Goal: Task Accomplishment & Management: Manage account settings

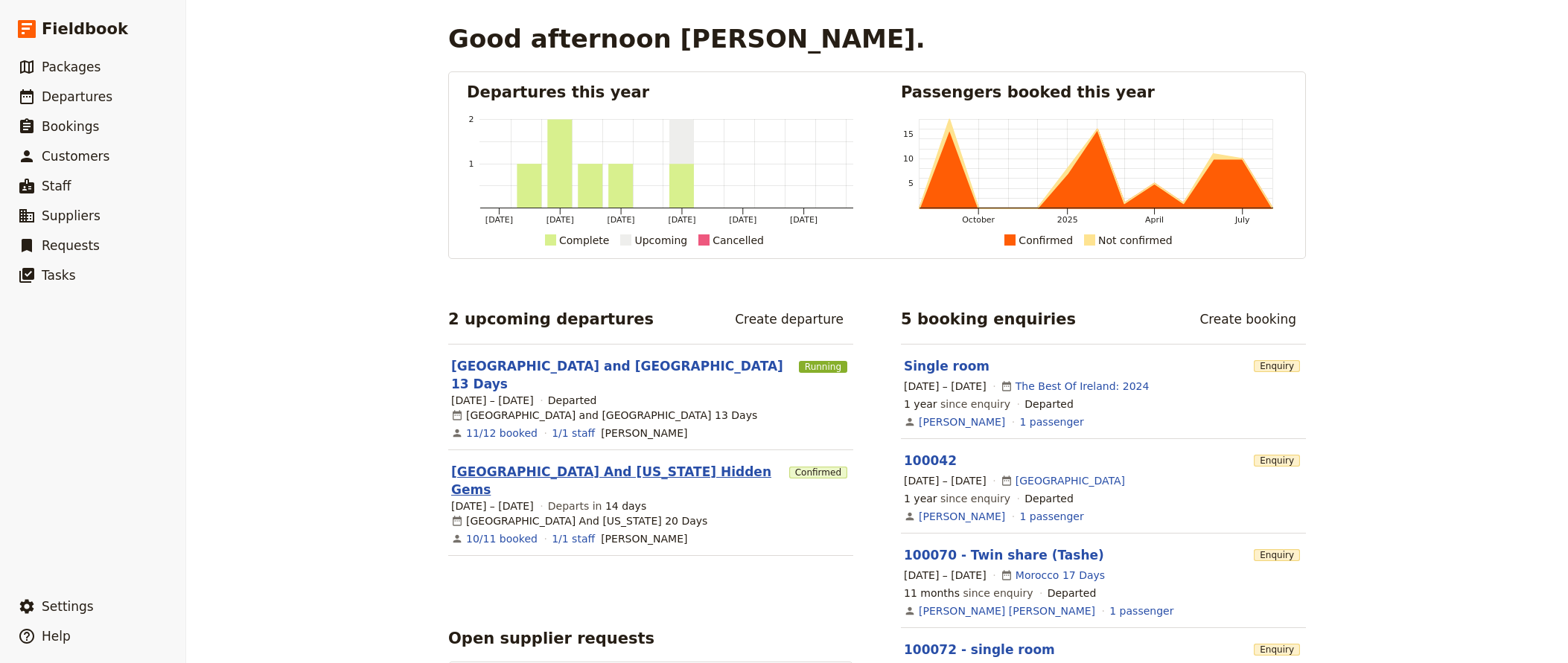
click at [522, 464] on link "[GEOGRAPHIC_DATA] And [US_STATE] Hidden Gems" at bounding box center [617, 481] width 332 height 36
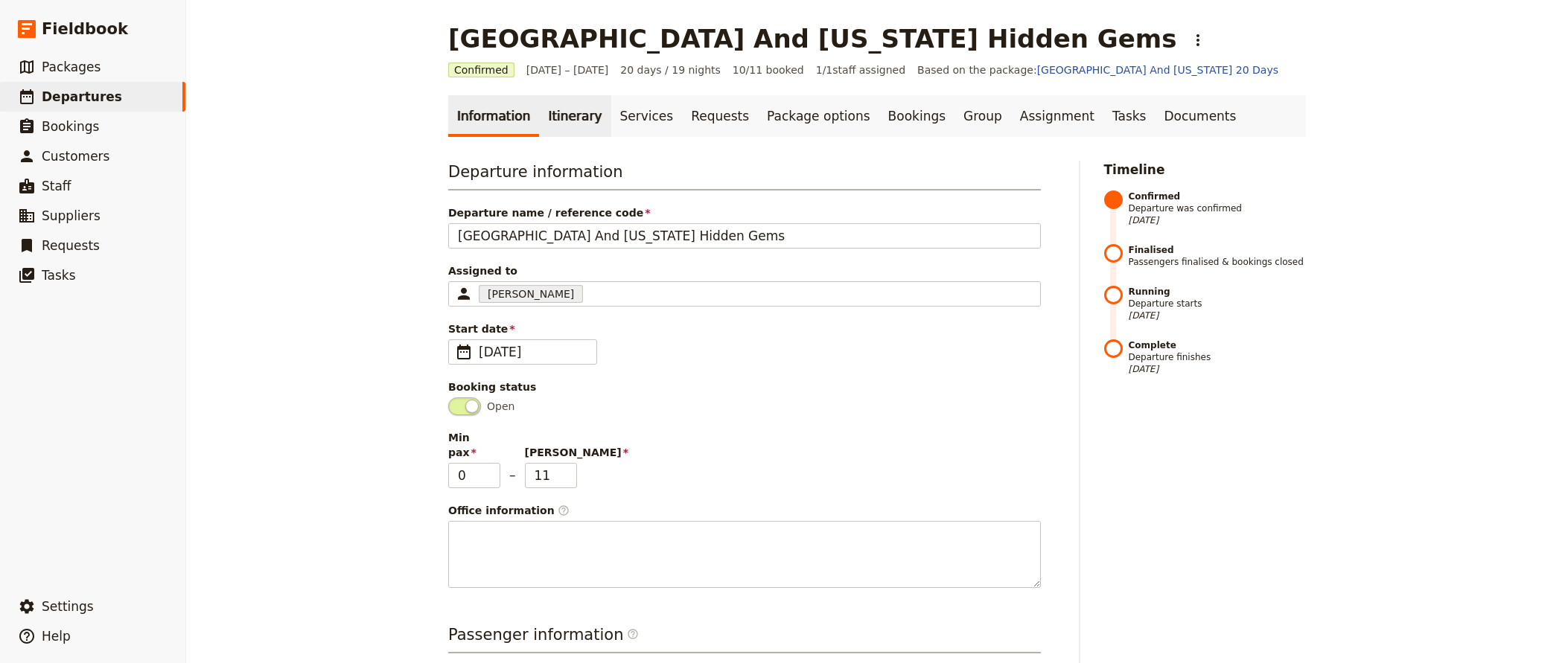
click at [559, 114] on link "Itinerary" at bounding box center [575, 116] width 71 height 42
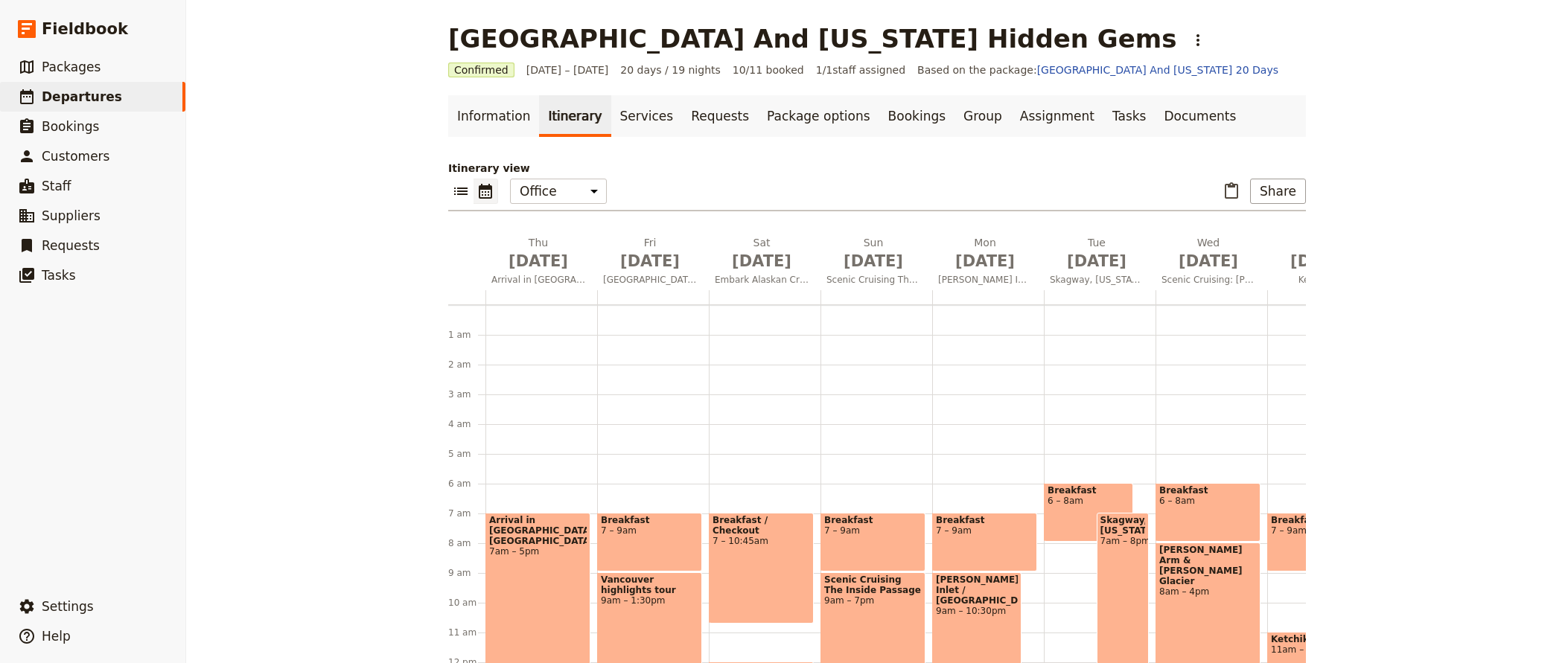
scroll to position [164, 0]
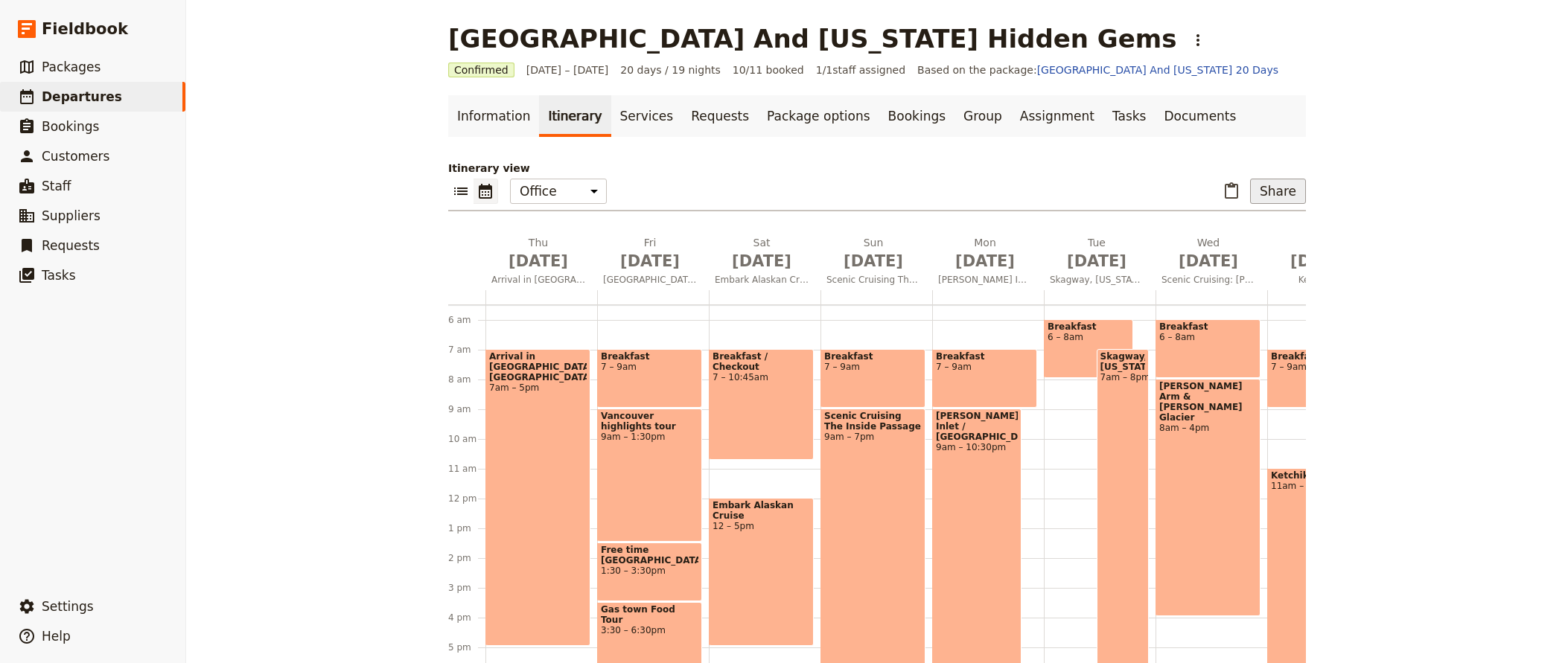
click at [1282, 187] on button "Share" at bounding box center [1278, 191] width 56 height 25
click at [1260, 228] on span "Guide itinerary" at bounding box center [1234, 224] width 78 height 15
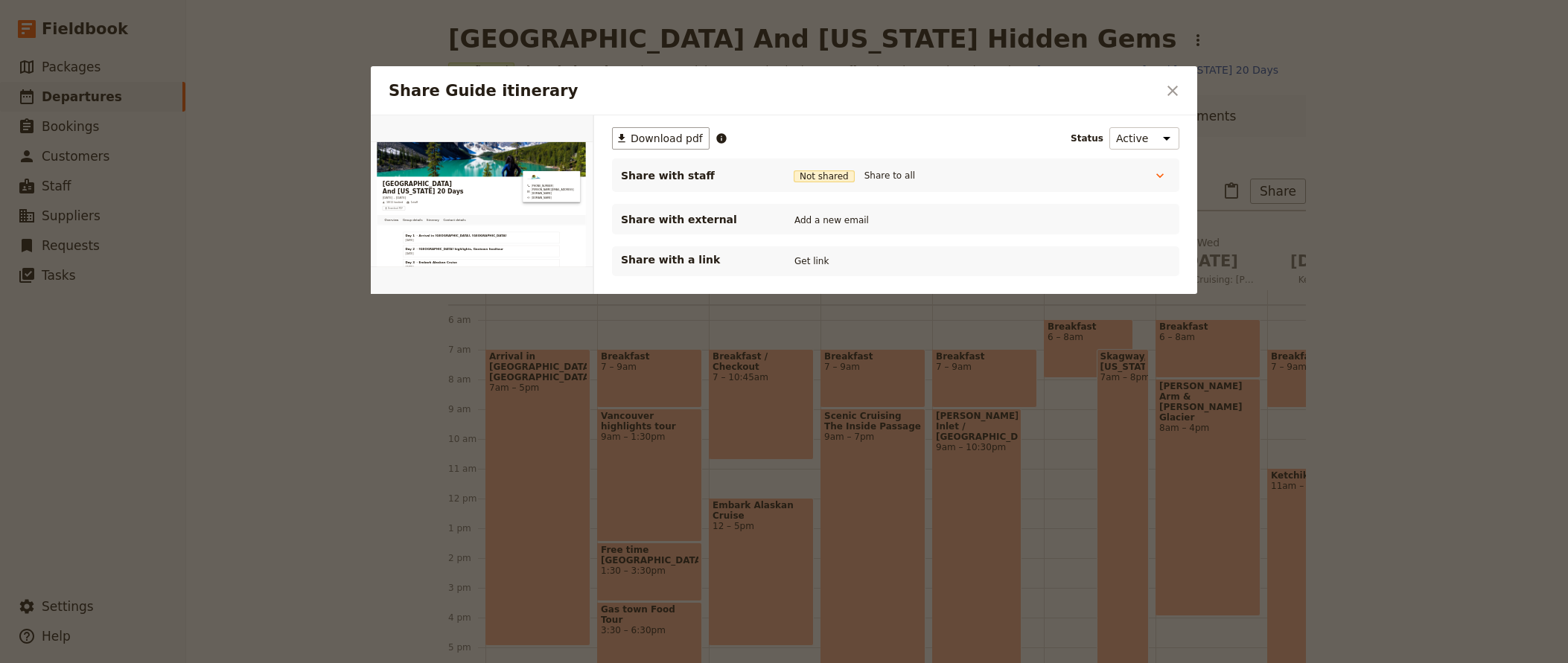
scroll to position [0, 0]
click at [667, 140] on span "Download pdf" at bounding box center [666, 139] width 72 height 15
click at [403, 409] on div at bounding box center [784, 332] width 1568 height 663
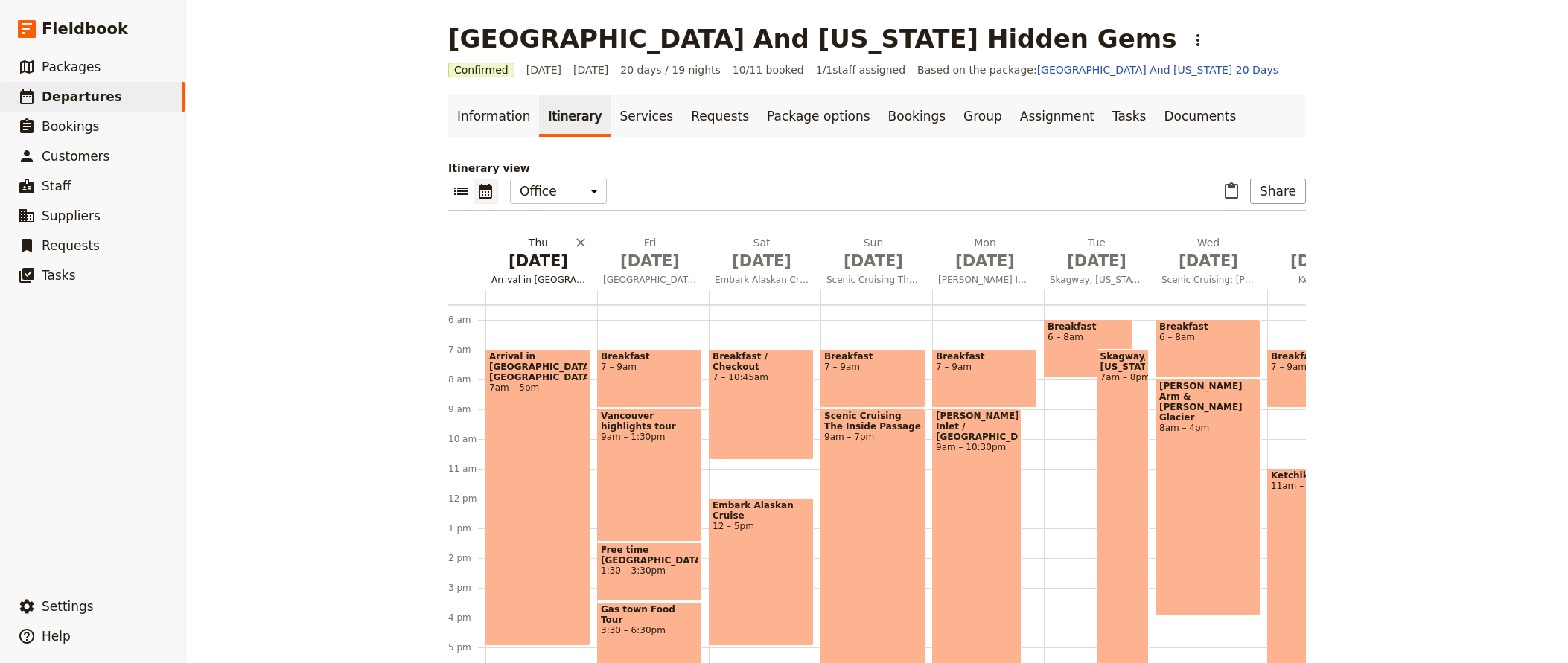
click at [531, 264] on span "[DATE]" at bounding box center [538, 261] width 94 height 22
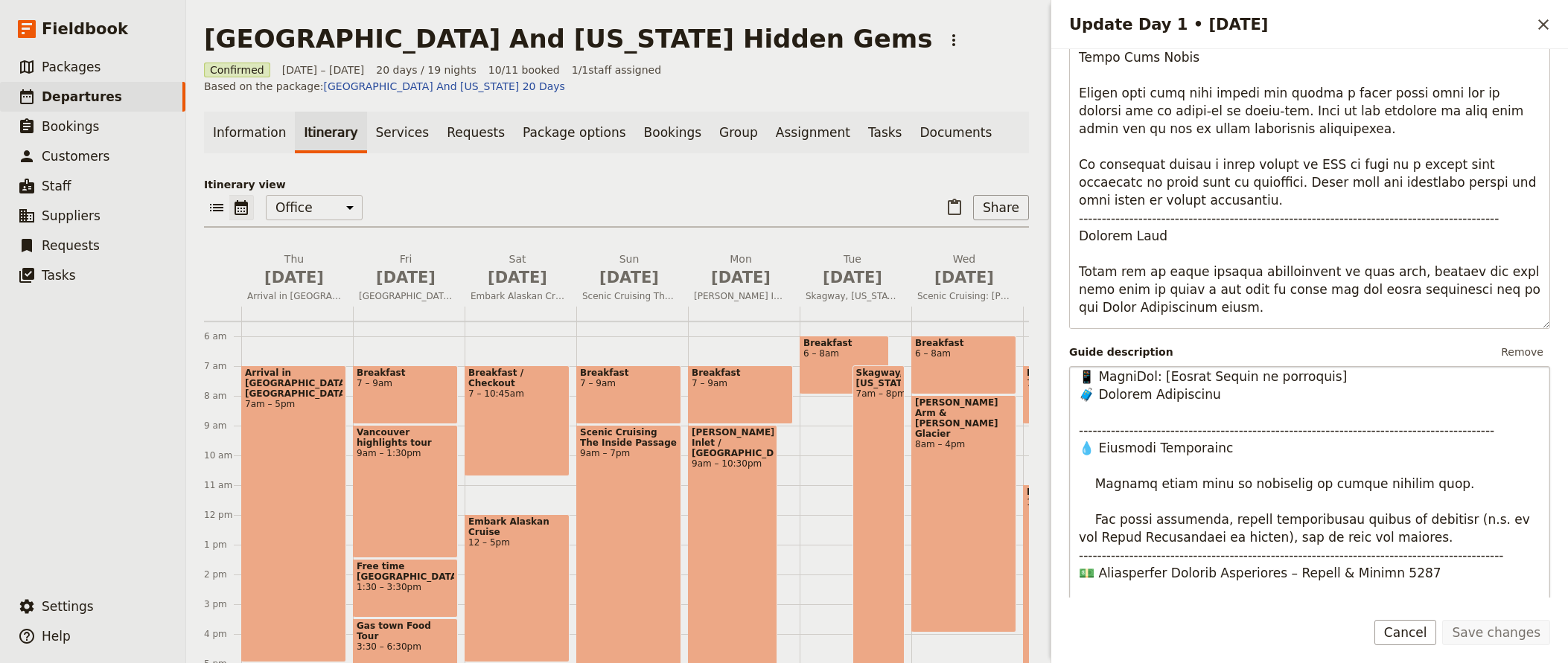
scroll to position [393, 0]
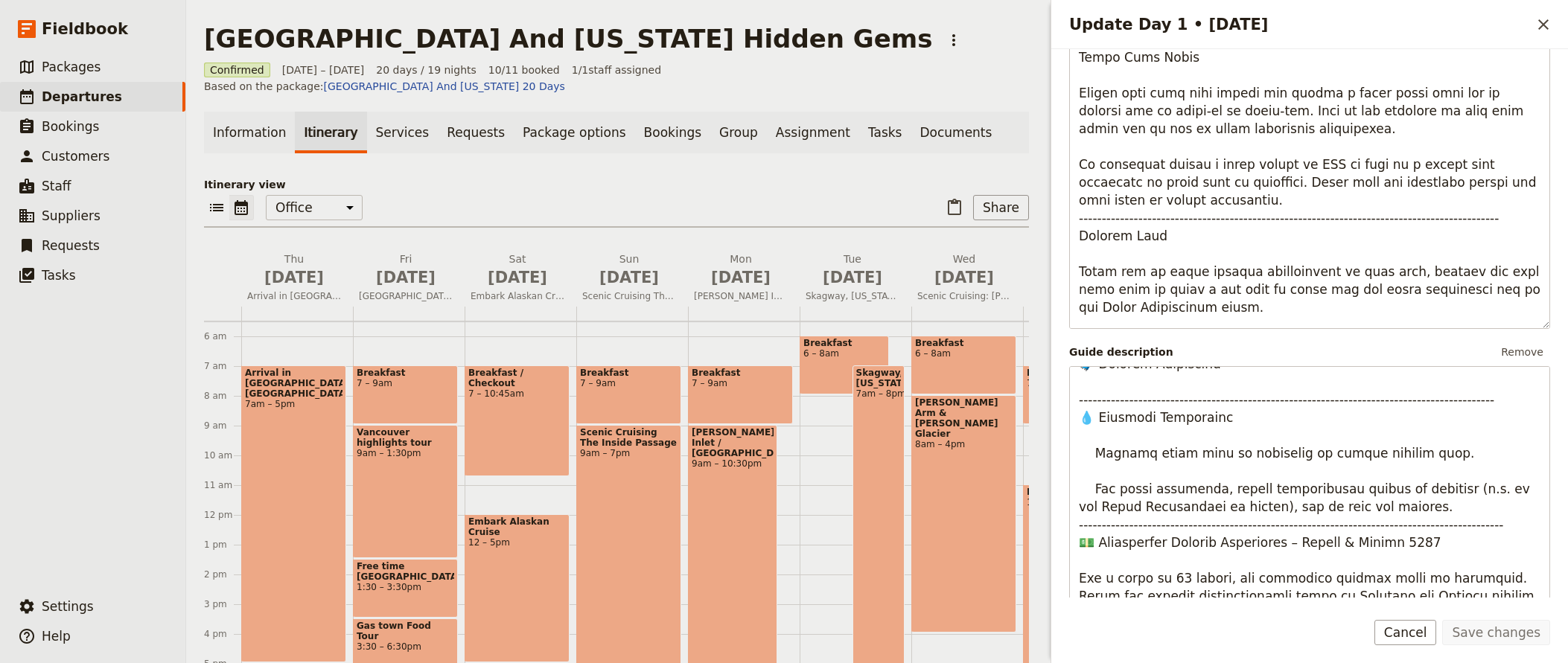
click at [1303, 348] on div "Guide description Remove" at bounding box center [1310, 352] width 481 height 22
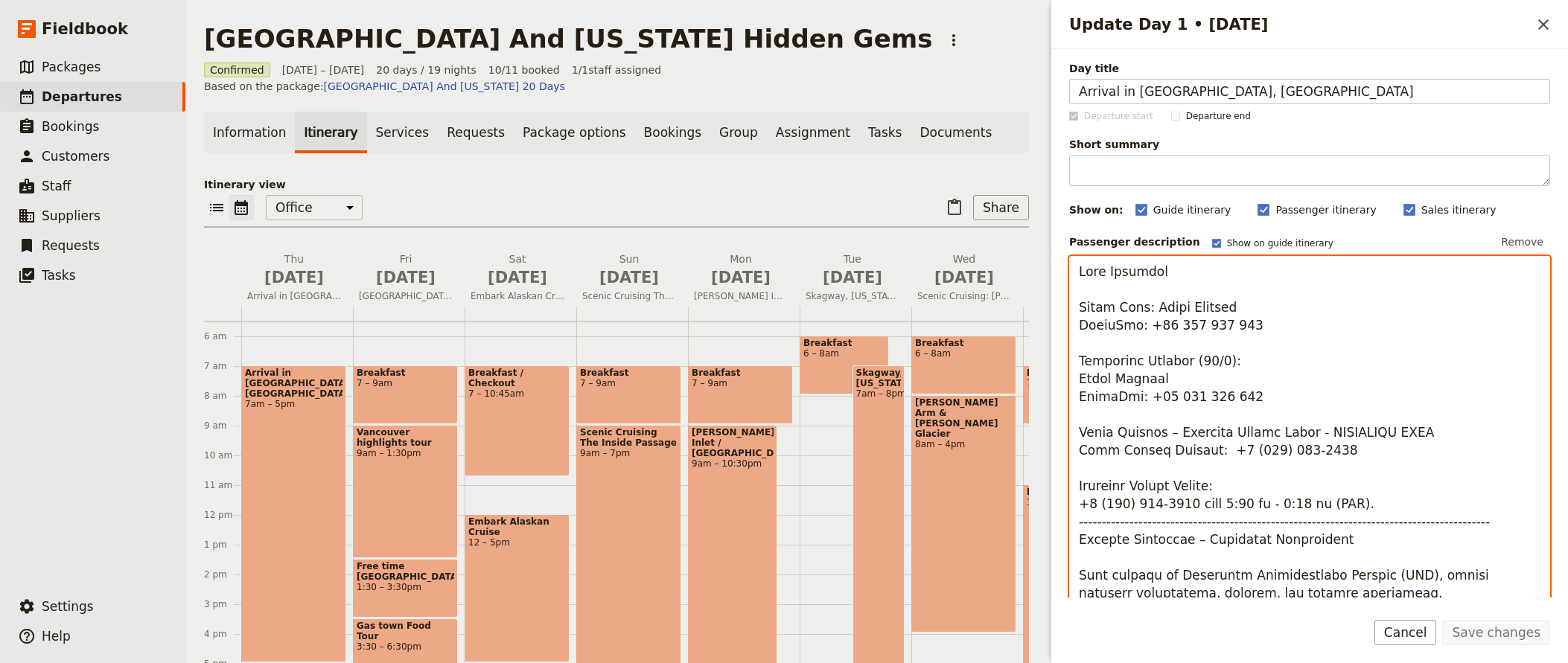
scroll to position [4599, 0]
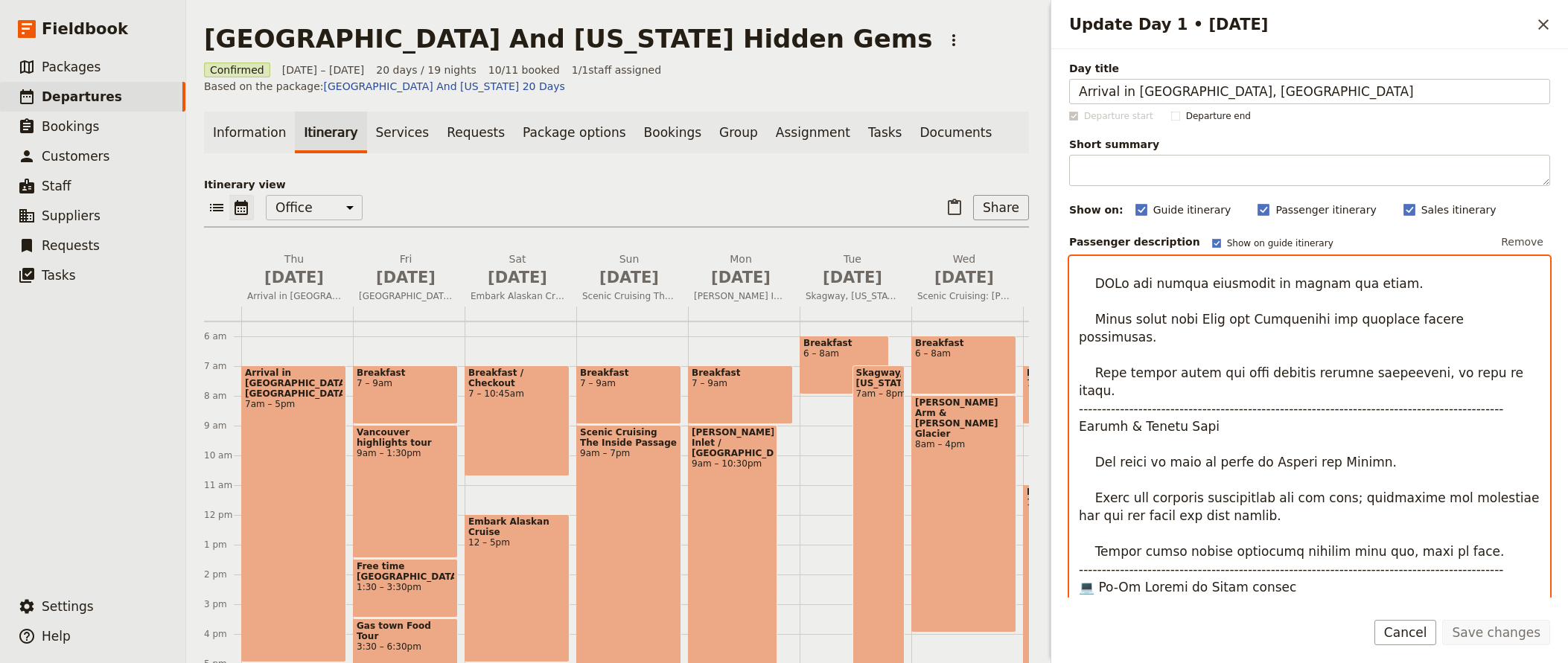
drag, startPoint x: 1079, startPoint y: 435, endPoint x: 1124, endPoint y: 457, distance: 50.1
click at [1124, 457] on textarea "Update Day 1 • 28 Aug" at bounding box center [1310, 490] width 481 height 466
click at [1136, 385] on textarea "Update Day 1 • 28 Aug" at bounding box center [1310, 490] width 481 height 466
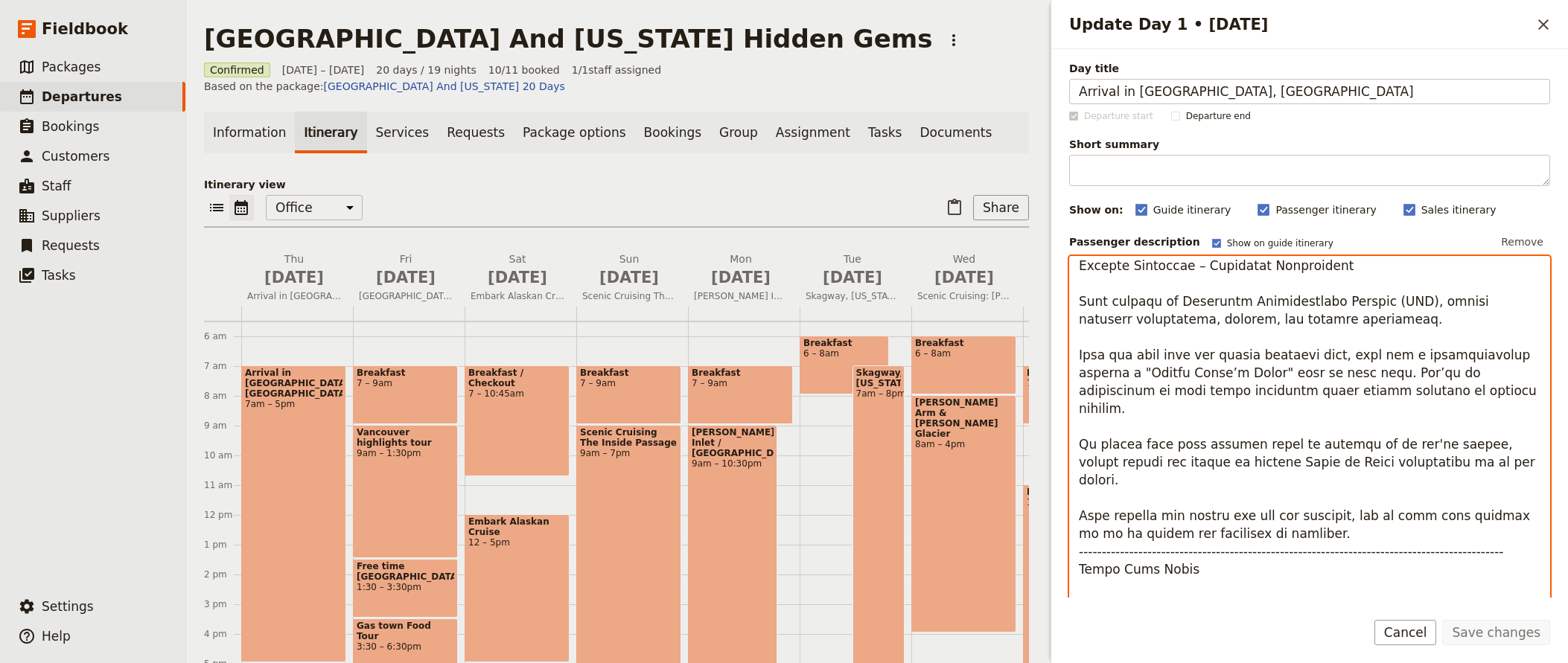
scroll to position [0, 0]
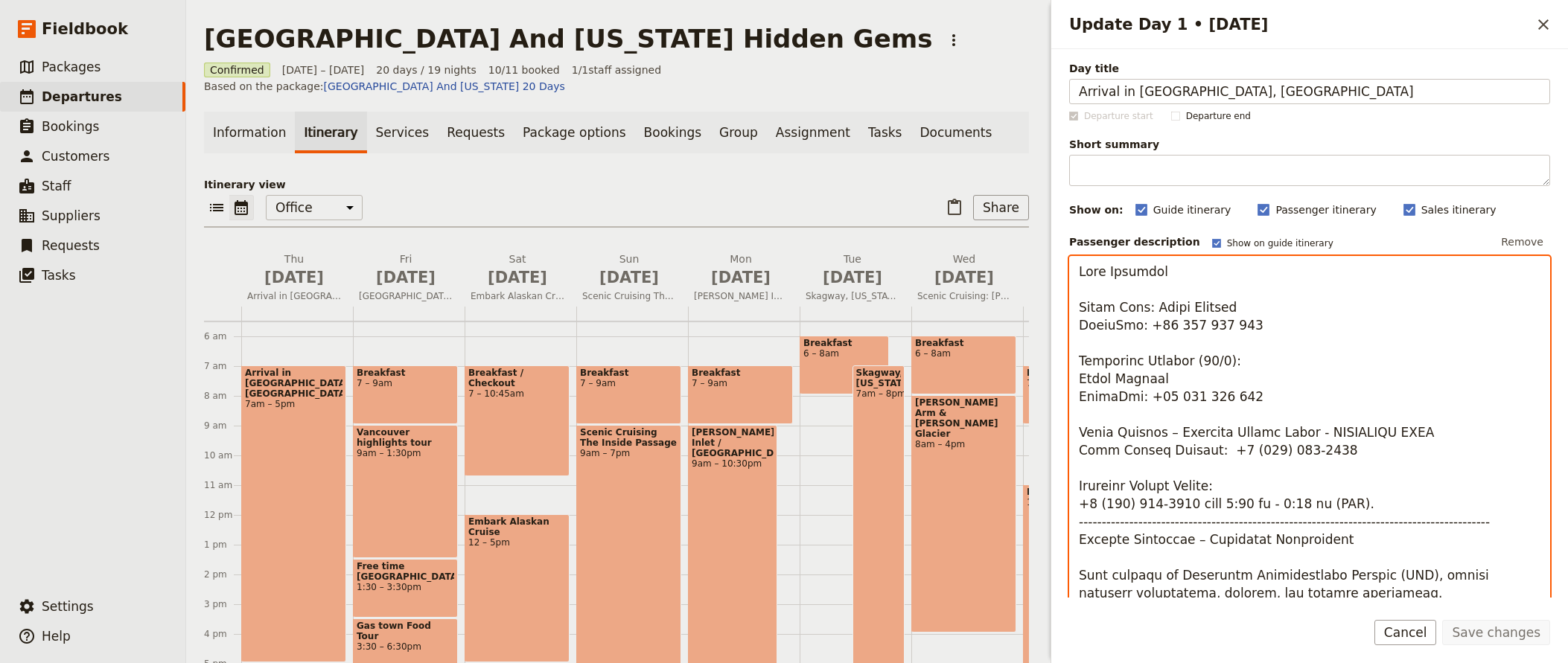
drag, startPoint x: 1364, startPoint y: 505, endPoint x: 1063, endPoint y: 423, distance: 312.0
click at [1069, 423] on textarea "Update Day 1 • 28 Aug" at bounding box center [1310, 490] width 481 height 466
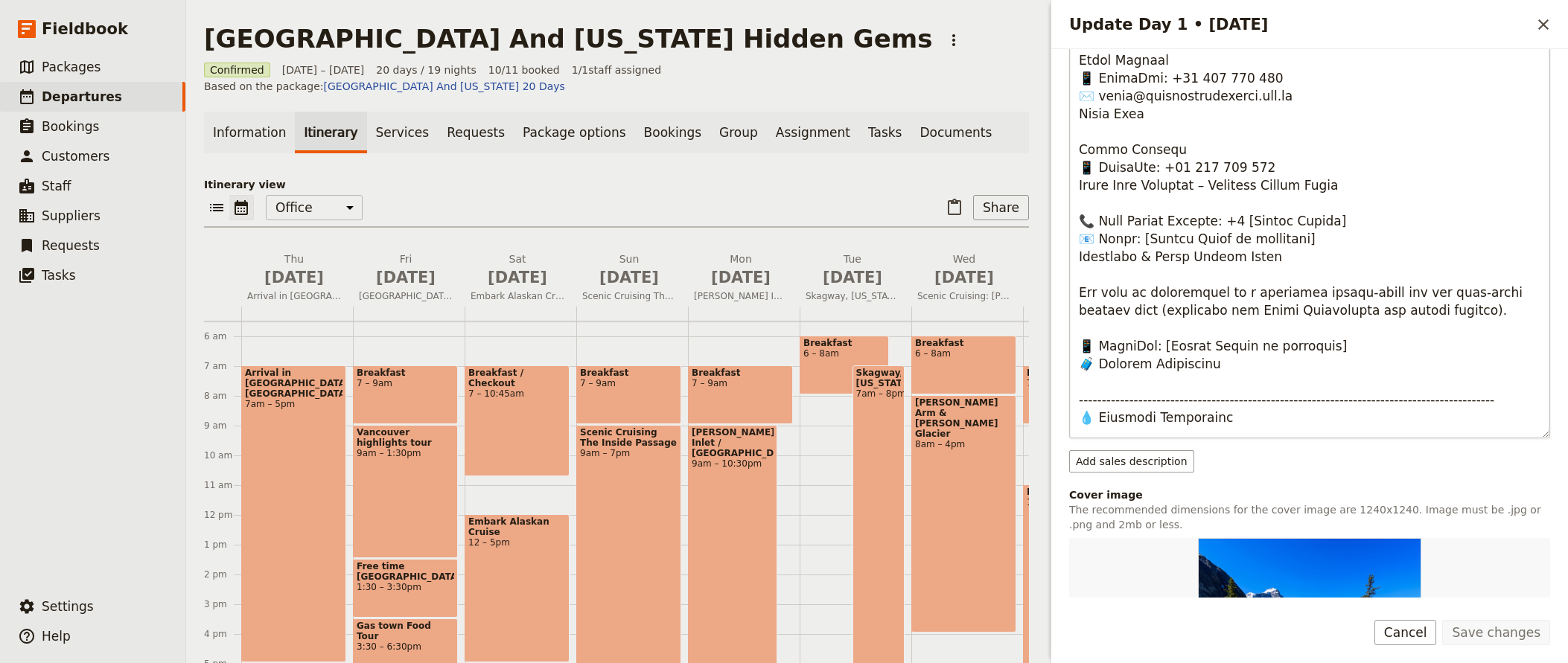
scroll to position [590, 0]
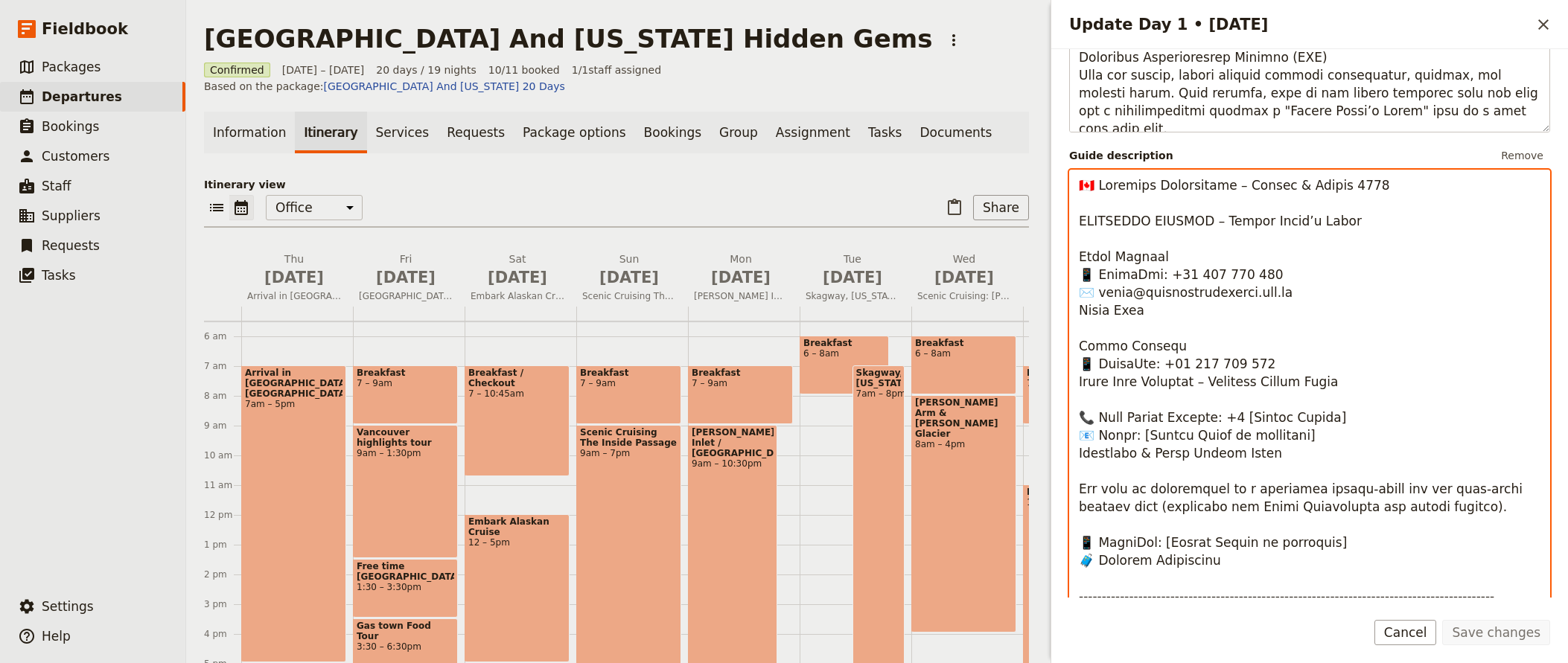
click at [1199, 368] on textarea "Update Day 1 • 28 Aug" at bounding box center [1310, 403] width 481 height 466
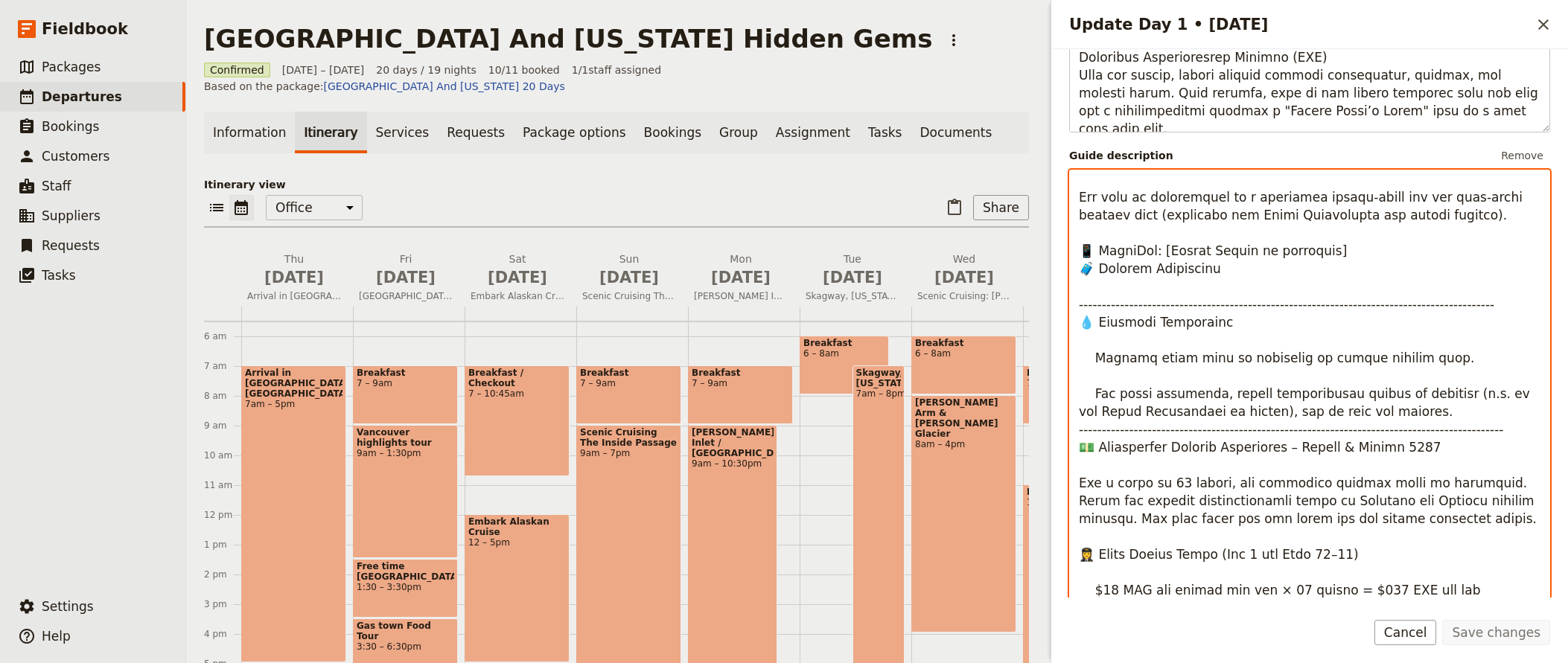
scroll to position [0, 0]
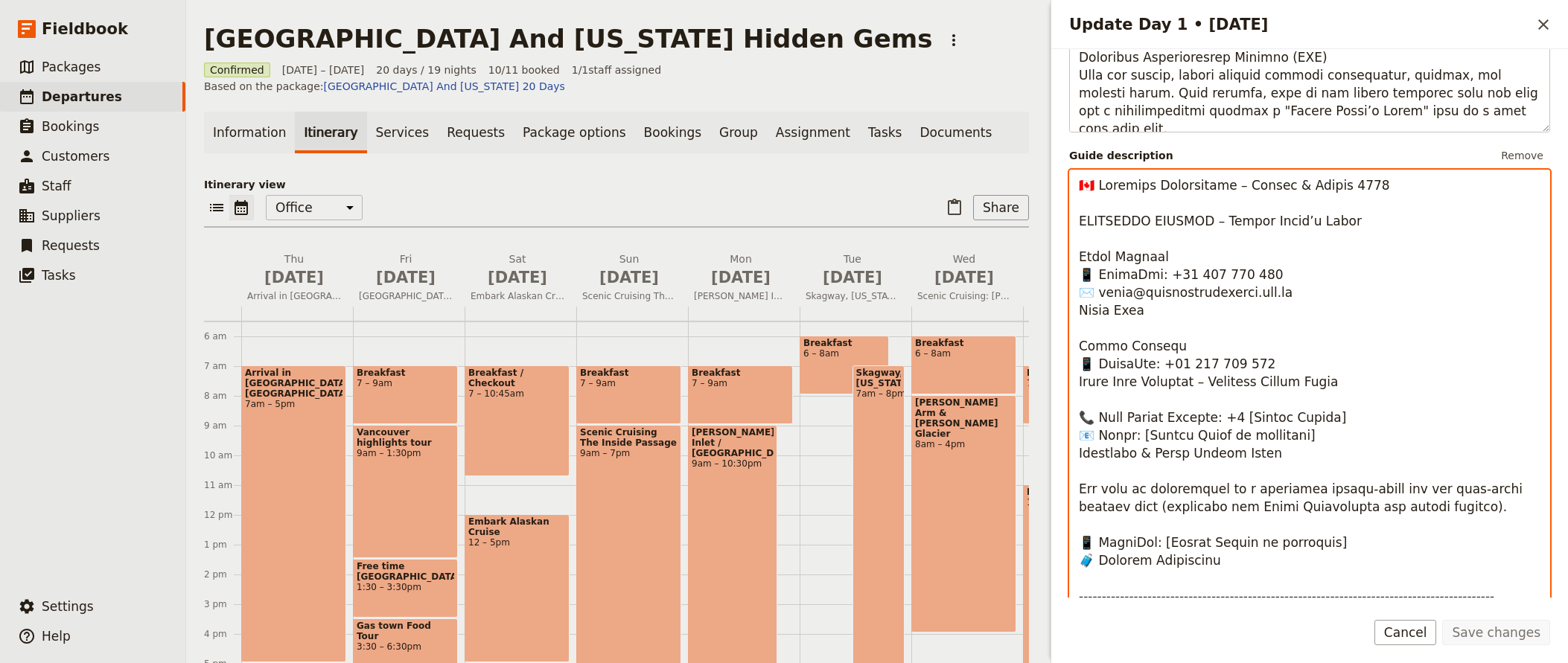
drag, startPoint x: 1100, startPoint y: 417, endPoint x: 1259, endPoint y: 451, distance: 162.6
click at [1259, 451] on textarea "Update Day 1 • 28 Aug" at bounding box center [1310, 403] width 481 height 466
paste textarea "Local Partner – Discover Canada Tours - EMERGENCY ONLY Main Office Contact: [PH…"
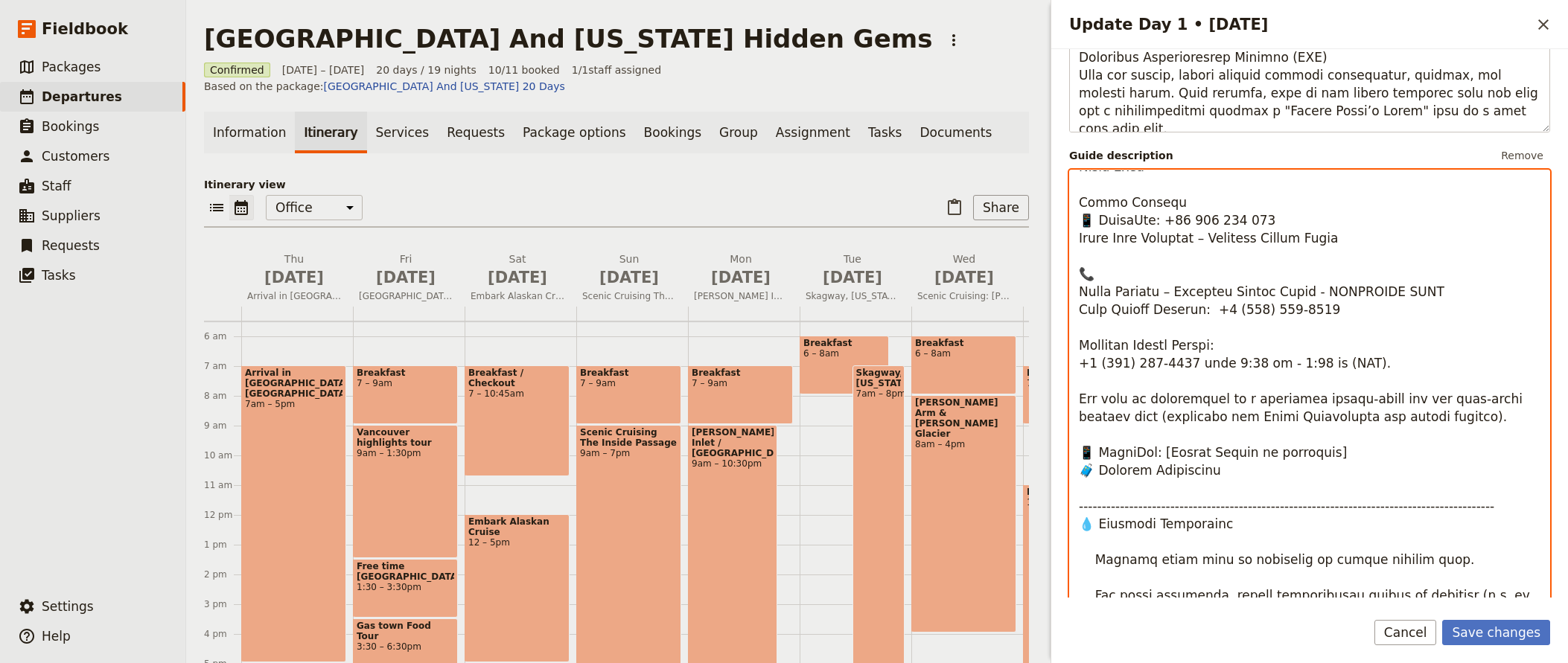
scroll to position [197, 0]
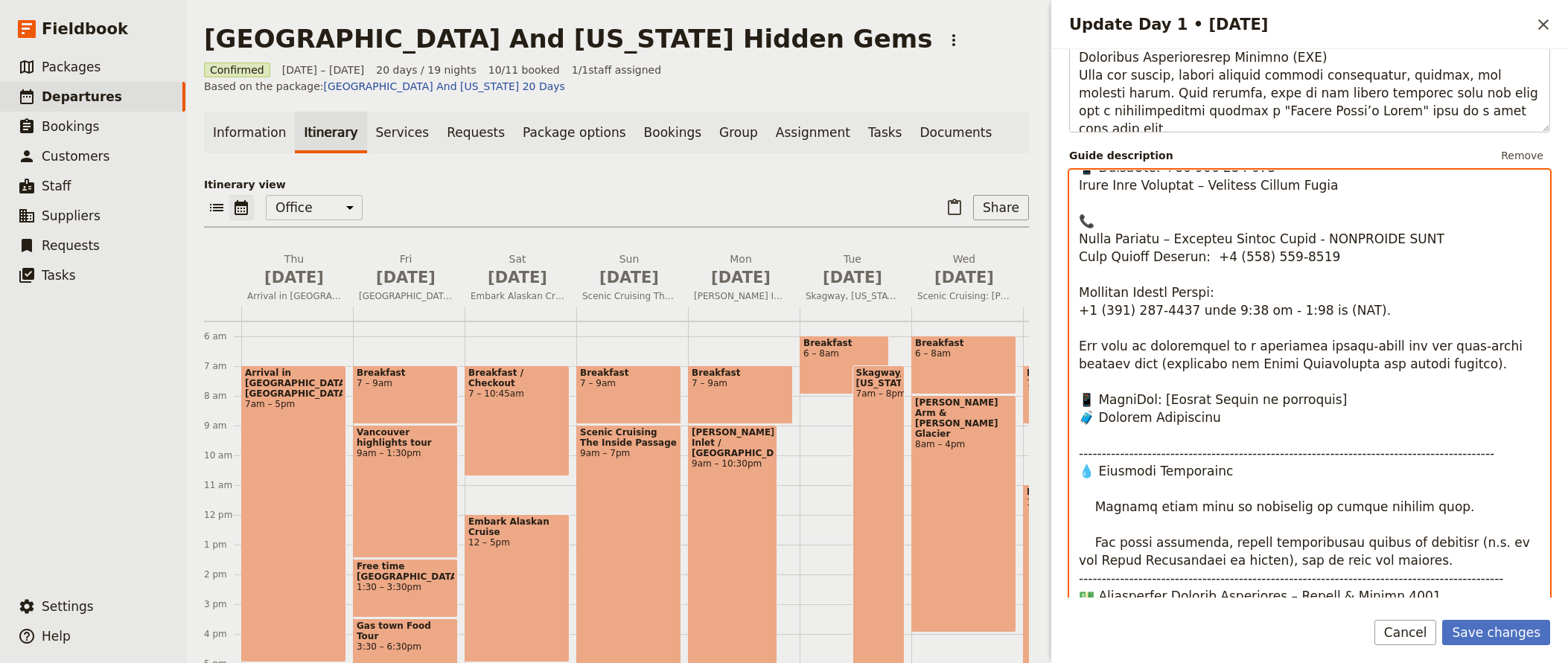
drag, startPoint x: 1334, startPoint y: 398, endPoint x: 1166, endPoint y: 396, distance: 168.0
click at [1164, 396] on textarea "Update Day 1 • 28 Aug" at bounding box center [1310, 403] width 481 height 466
click at [1189, 403] on textarea "Update Day 1 • 28 Aug" at bounding box center [1310, 403] width 481 height 466
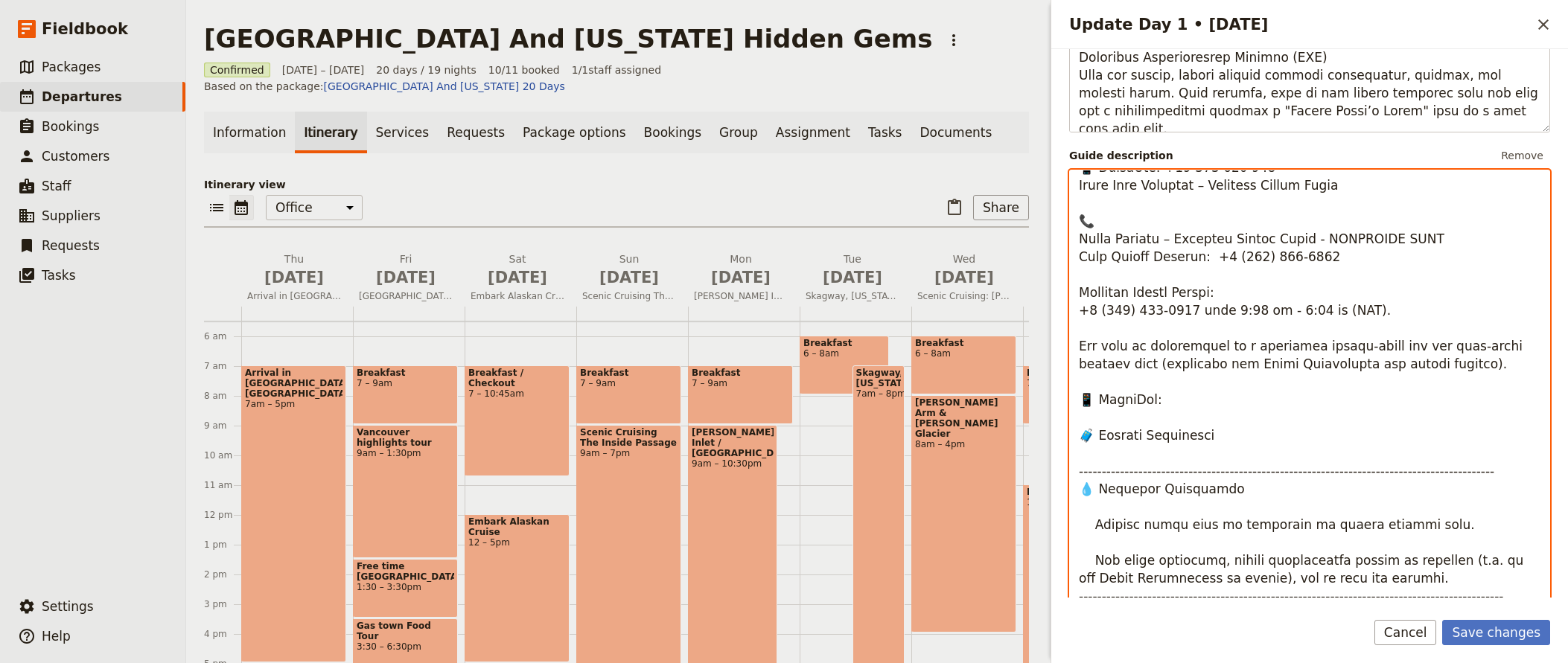
click at [1105, 402] on textarea "Update Day 1 • 28 Aug" at bounding box center [1310, 403] width 481 height 466
drag, startPoint x: 1230, startPoint y: 439, endPoint x: 1056, endPoint y: 438, distance: 174.0
click at [1069, 438] on textarea "Update Day 1 • 28 Aug" at bounding box center [1310, 403] width 481 height 466
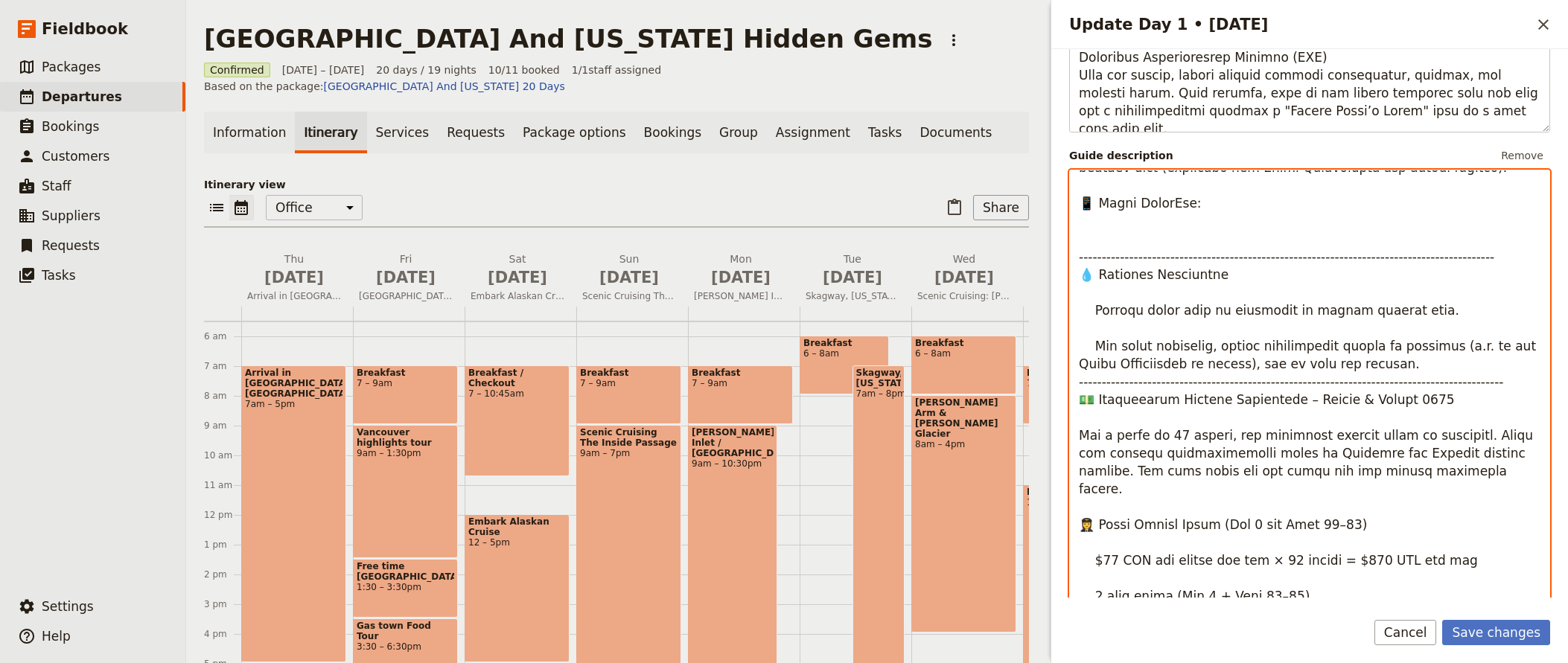
scroll to position [590, 0]
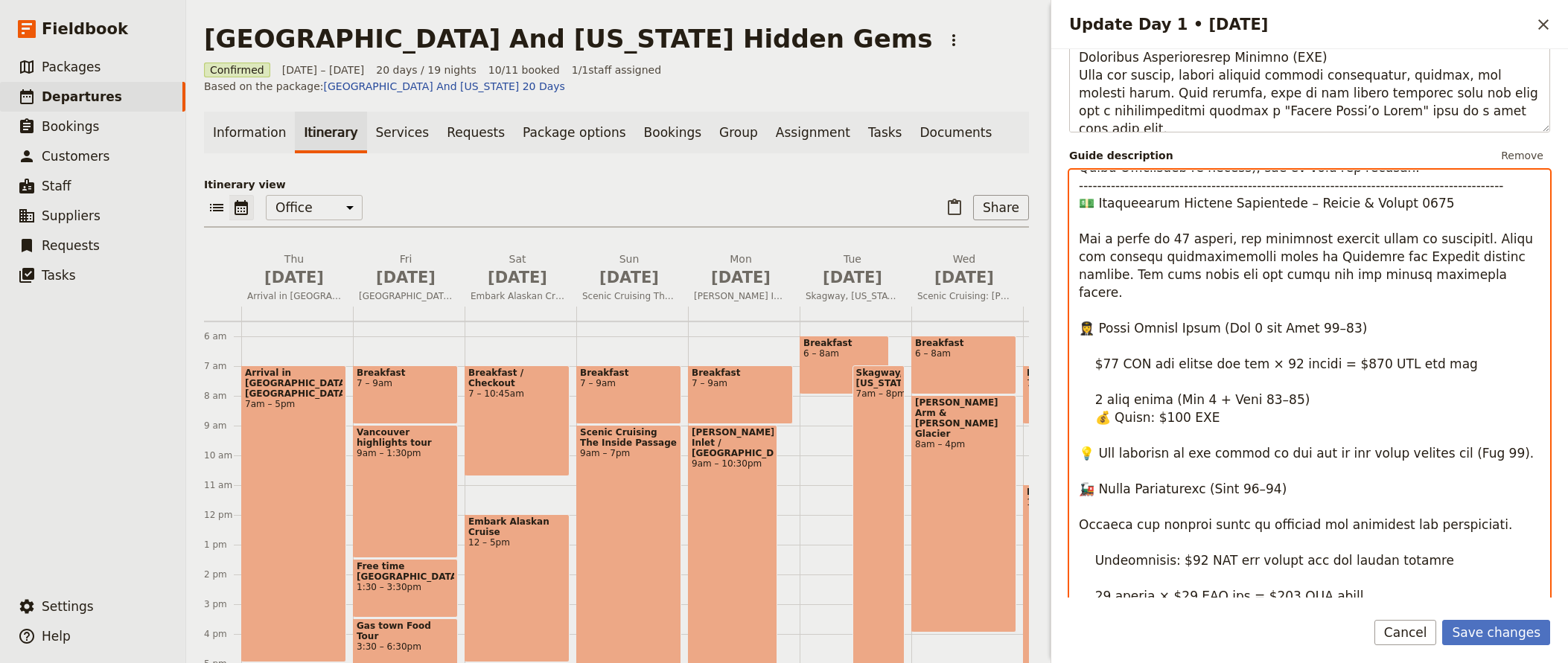
click at [1143, 205] on textarea "Update Day 1 • 28 Aug" at bounding box center [1310, 403] width 481 height 466
click at [1143, 206] on textarea "Update Day 1 • 28 Aug" at bounding box center [1310, 403] width 481 height 466
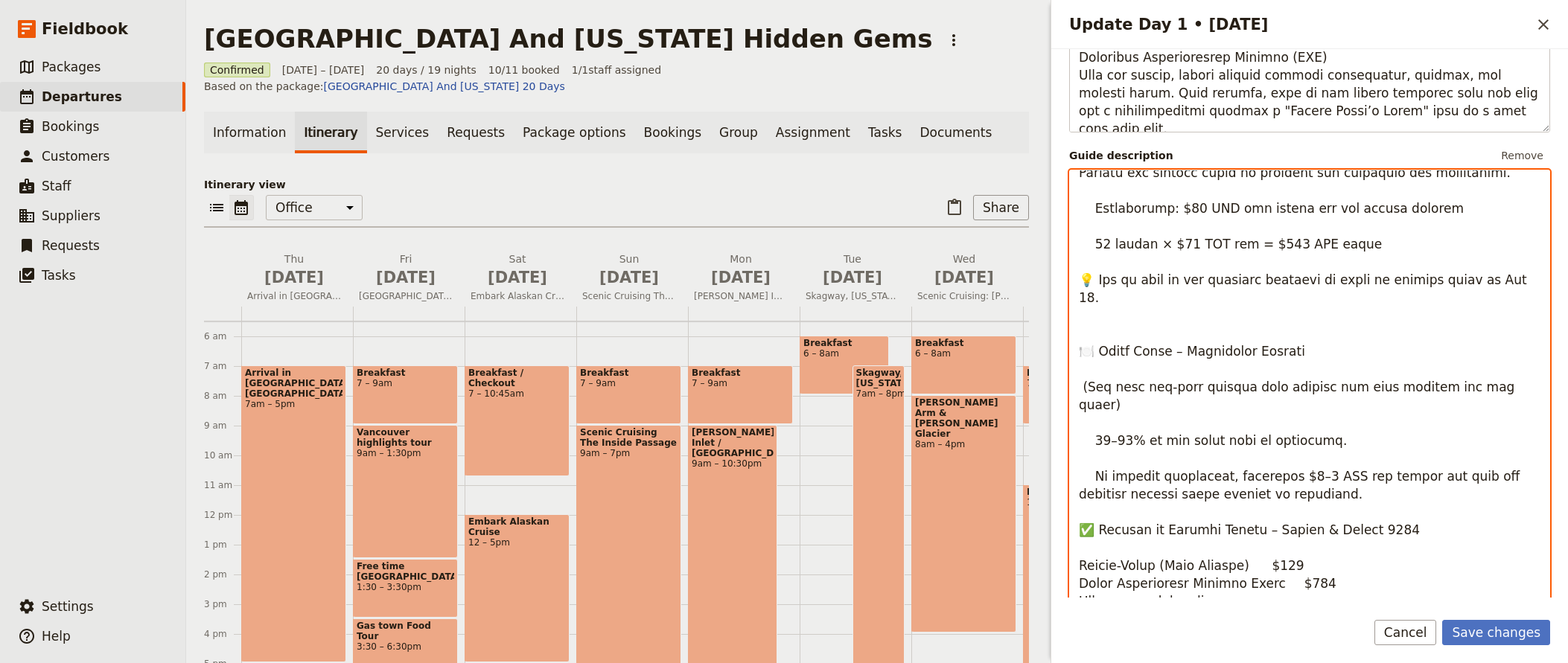
scroll to position [983, 0]
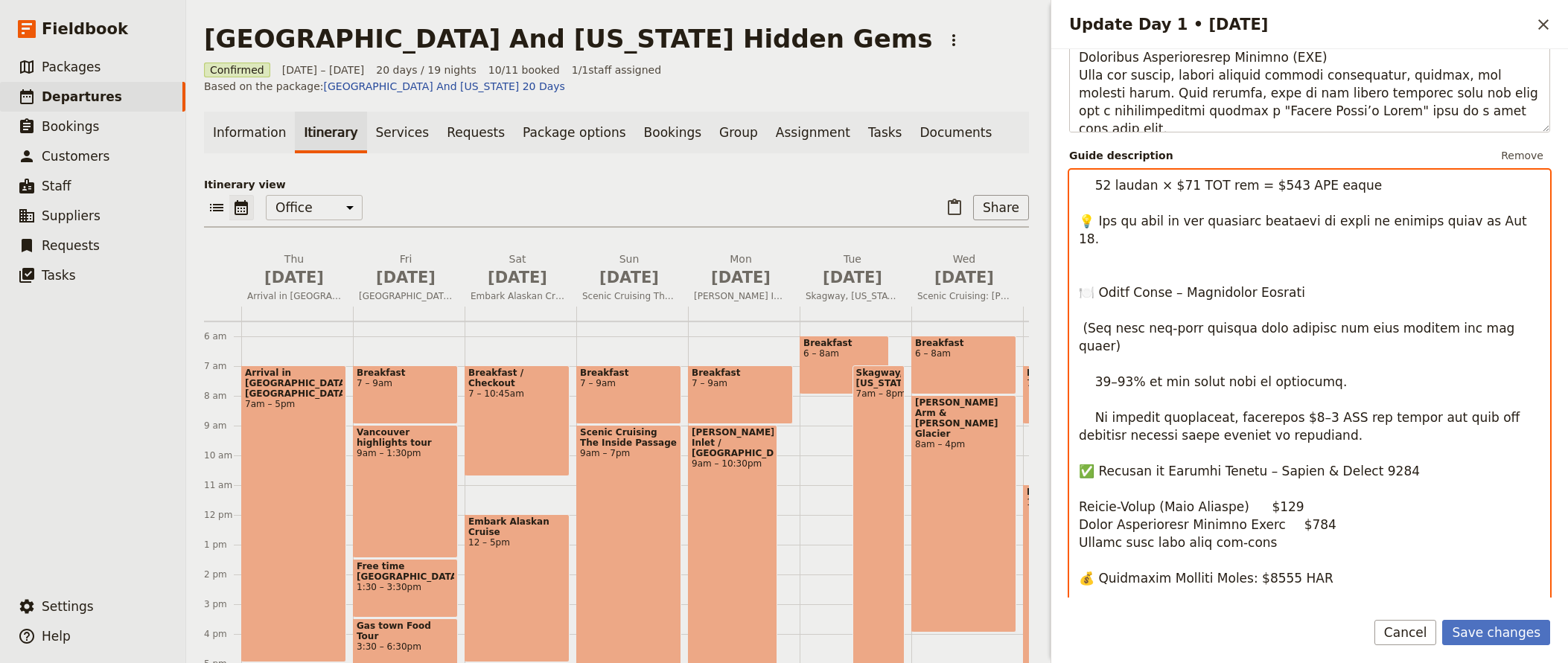
drag, startPoint x: 1286, startPoint y: 407, endPoint x: 1028, endPoint y: 383, distance: 259.1
click at [1069, 383] on textarea "Update Day 1 • 28 Aug" at bounding box center [1310, 403] width 481 height 466
click at [1310, 347] on textarea "Update Day 1 • 28 Aug" at bounding box center [1310, 403] width 481 height 466
click at [1271, 390] on textarea "Update Day 1 • 28 Aug" at bounding box center [1310, 403] width 481 height 466
click at [1288, 406] on textarea "Update Day 1 • 28 Aug" at bounding box center [1310, 403] width 481 height 466
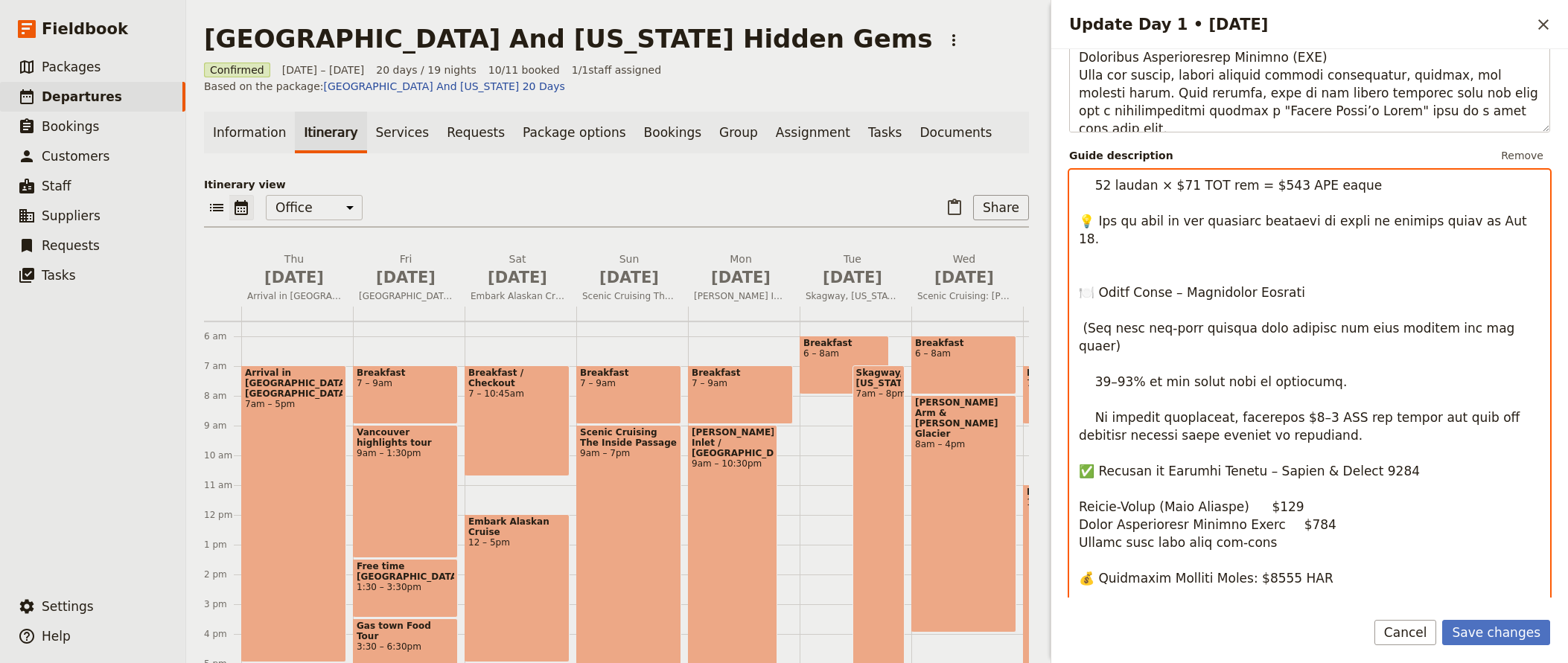
drag, startPoint x: 1288, startPoint y: 406, endPoint x: 1073, endPoint y: 383, distance: 216.2
click at [1073, 383] on textarea "Update Day 1 • 28 Aug" at bounding box center [1310, 403] width 481 height 466
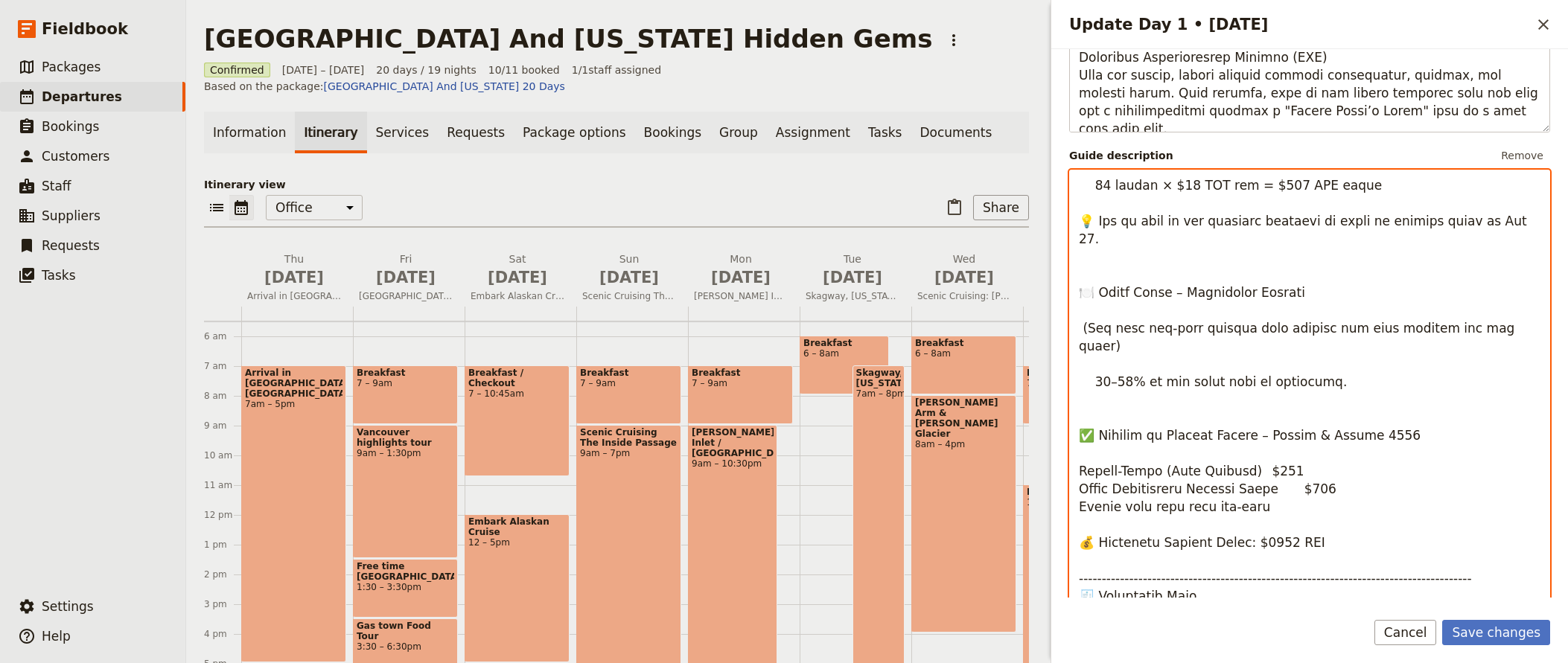
drag, startPoint x: 1299, startPoint y: 347, endPoint x: 1308, endPoint y: 349, distance: 9.2
click at [1299, 347] on textarea "Update Day 1 • 28 Aug" at bounding box center [1310, 403] width 481 height 466
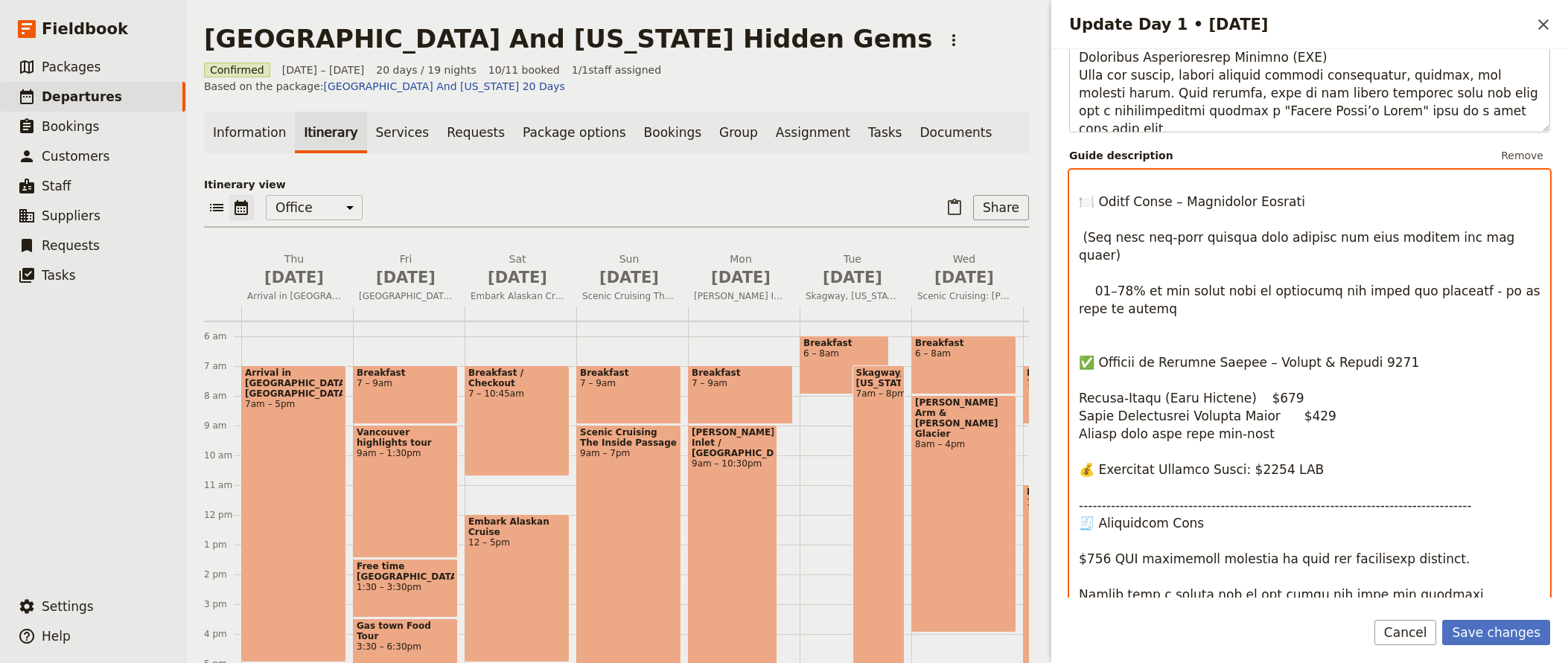
scroll to position [1121, 0]
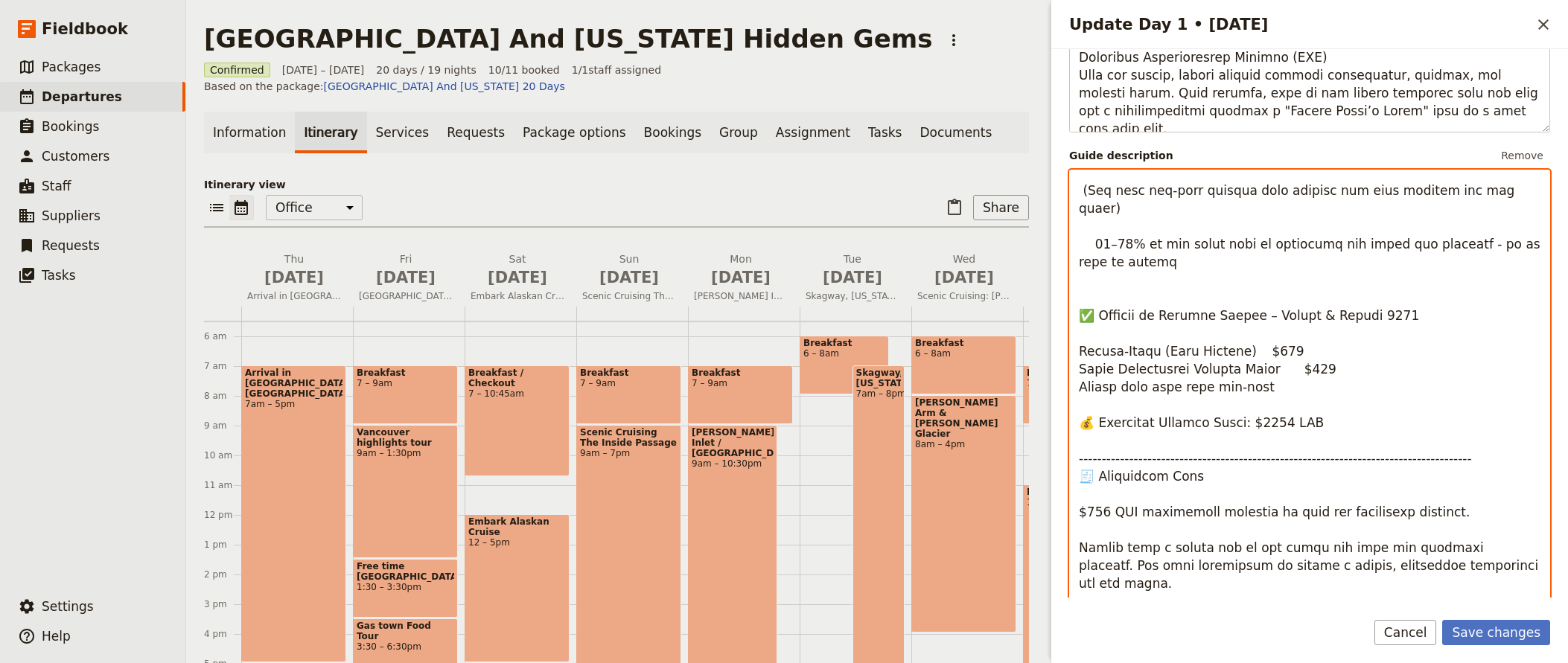
click at [1289, 351] on textarea "Update Day 1 • 28 Aug" at bounding box center [1310, 403] width 481 height 466
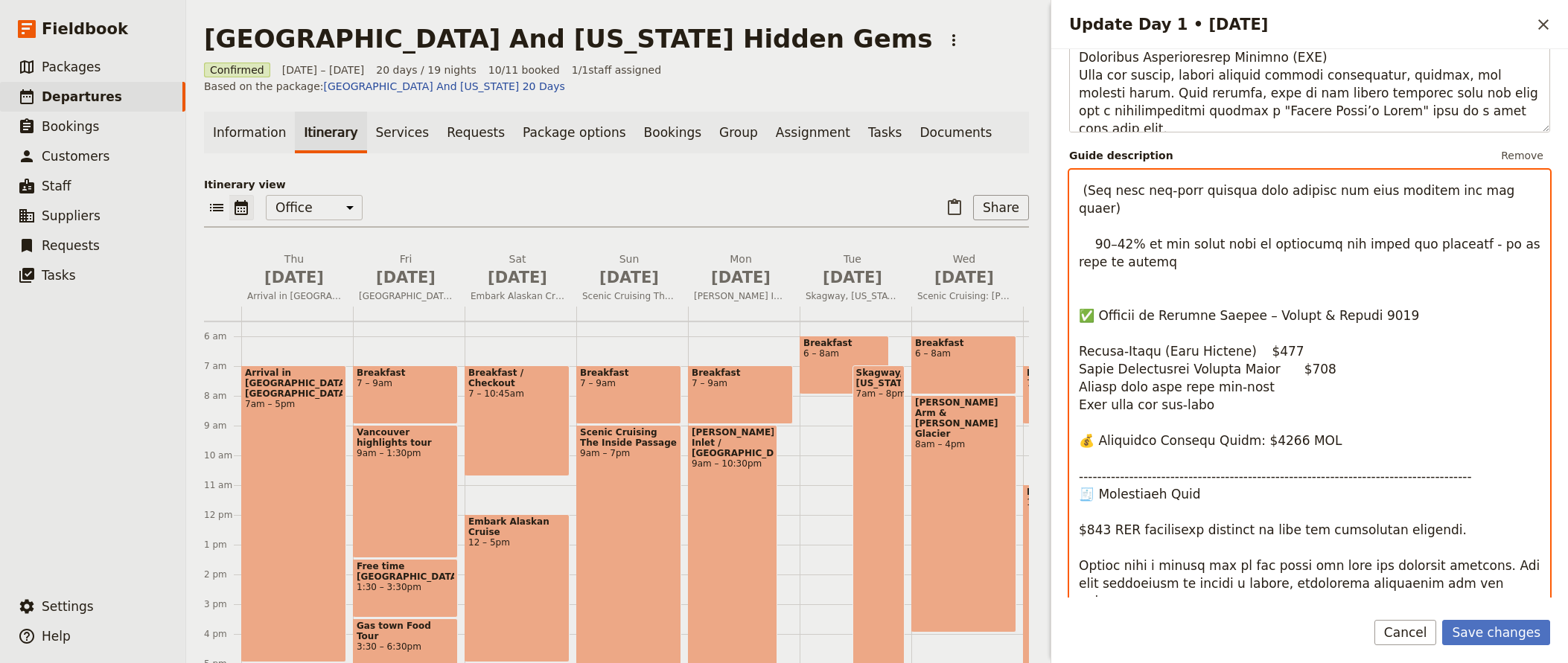
click at [1118, 407] on textarea "Update Day 1 • 28 Aug" at bounding box center [1310, 403] width 481 height 466
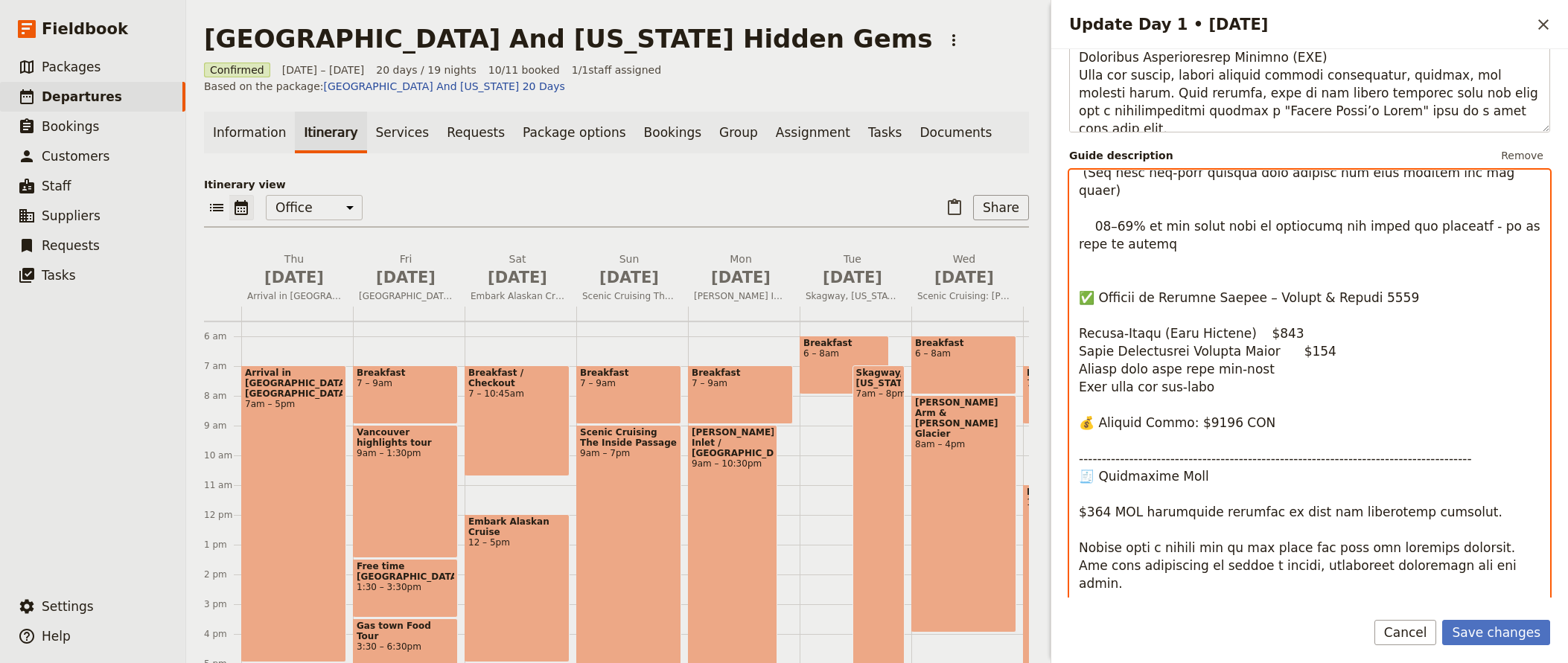
scroll to position [787, 0]
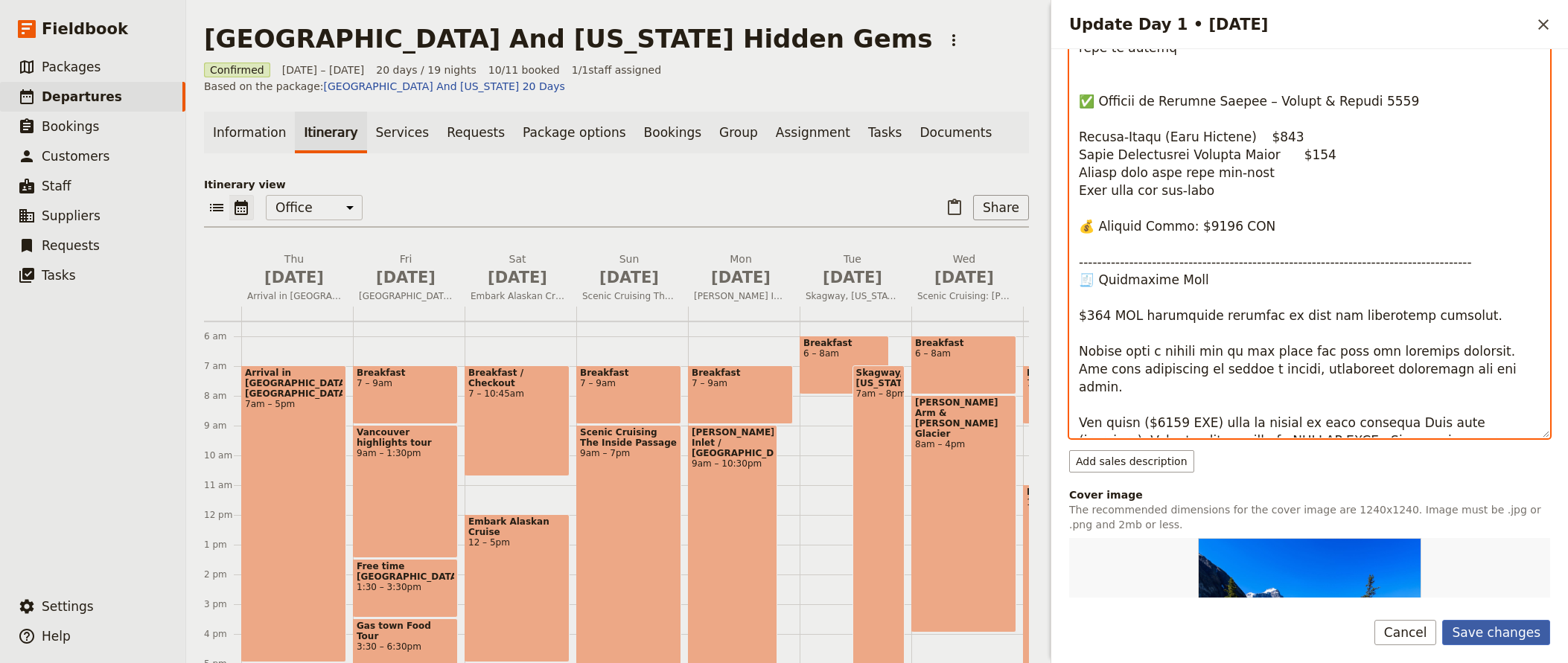
type textarea "🇨🇦 Loremips Dolorsitame – Consec & Adipis 3196 ELITSEDDO EIUSMOD – Tempor Incid…"
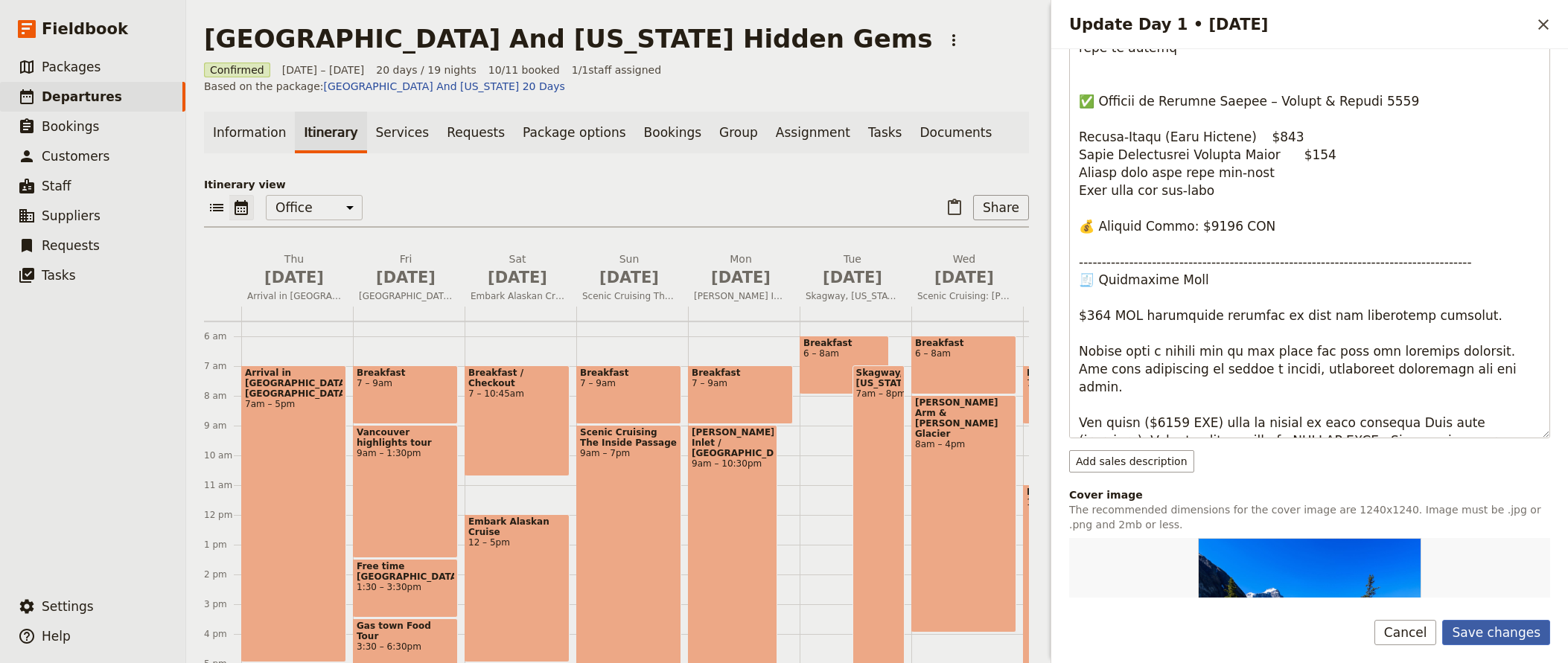
click at [1485, 630] on button "Save changes" at bounding box center [1495, 632] width 108 height 25
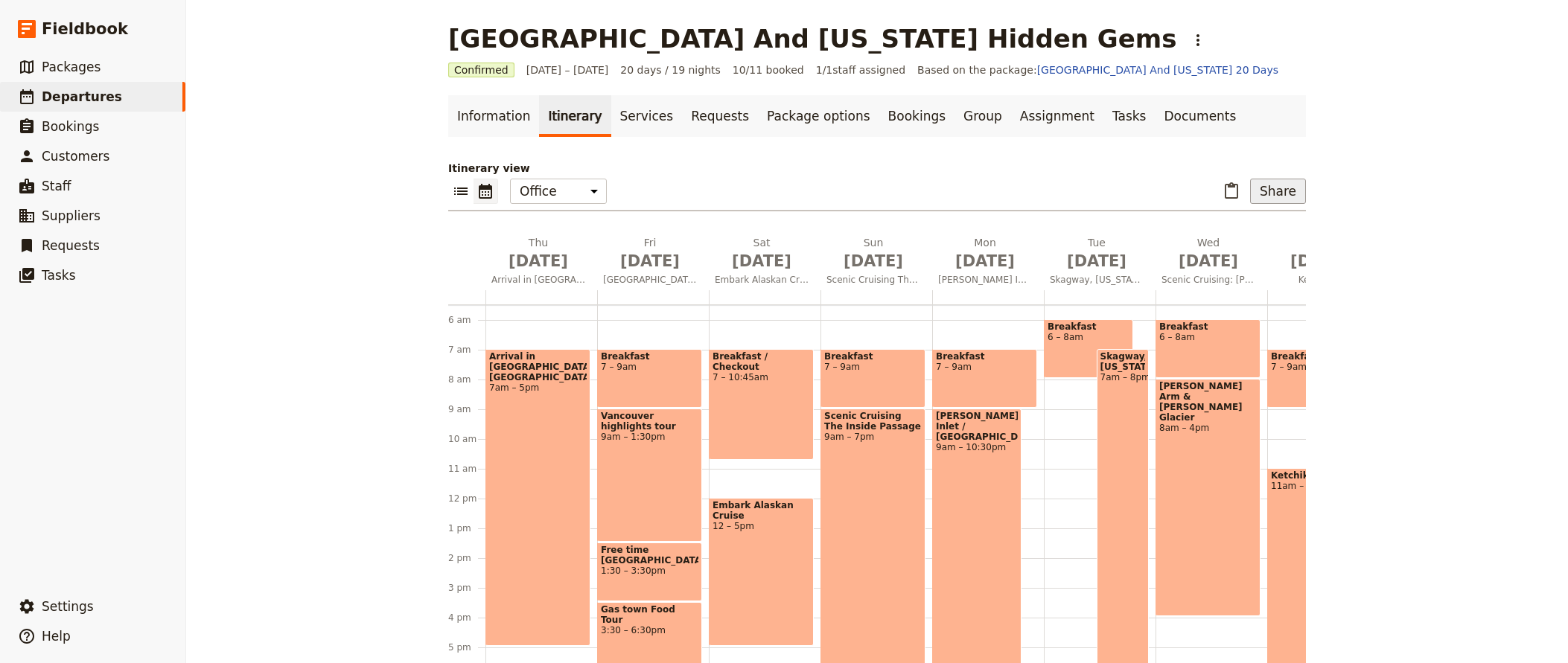
click at [1281, 194] on button "Share" at bounding box center [1278, 191] width 56 height 25
click at [1257, 220] on span "Guide itinerary" at bounding box center [1234, 224] width 78 height 15
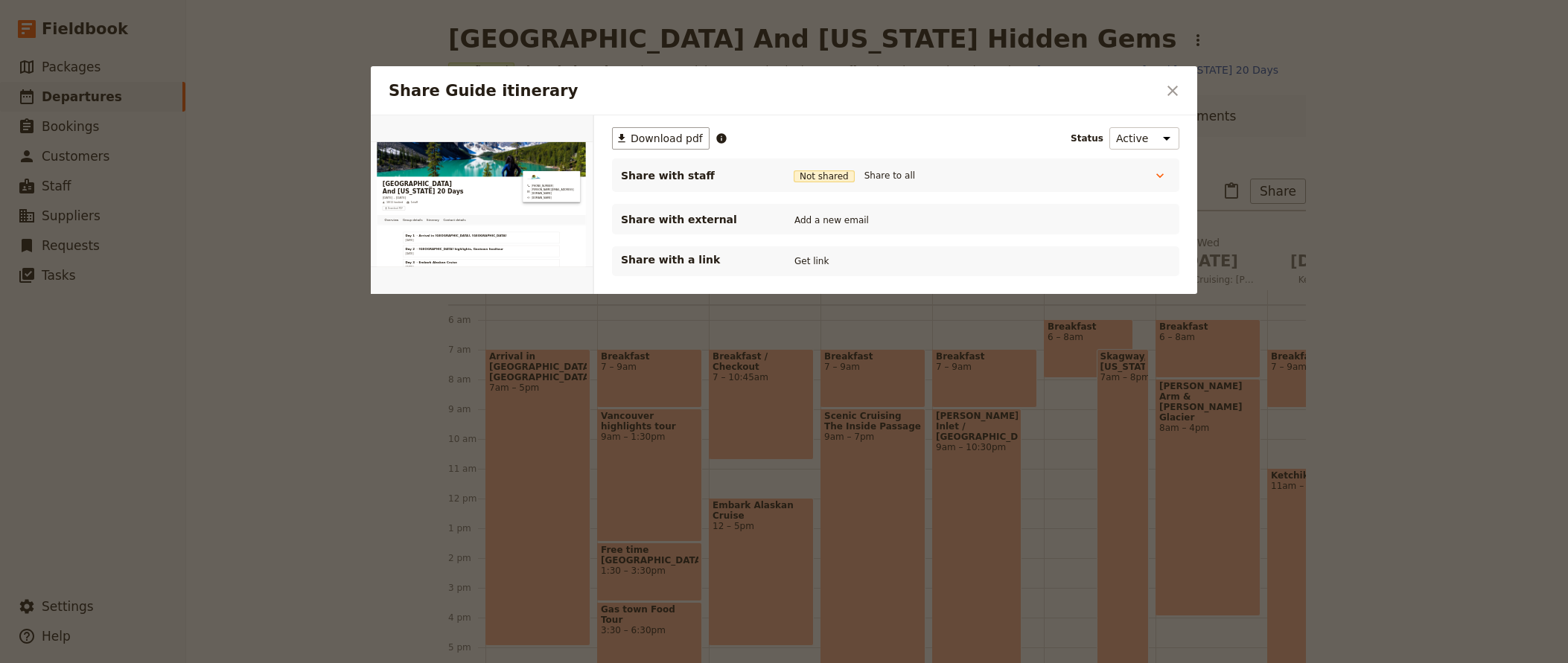
scroll to position [0, 0]
click at [652, 137] on span "Download pdf" at bounding box center [666, 139] width 72 height 15
click at [815, 261] on button "Get link" at bounding box center [811, 260] width 42 height 16
